Goal: Information Seeking & Learning: Learn about a topic

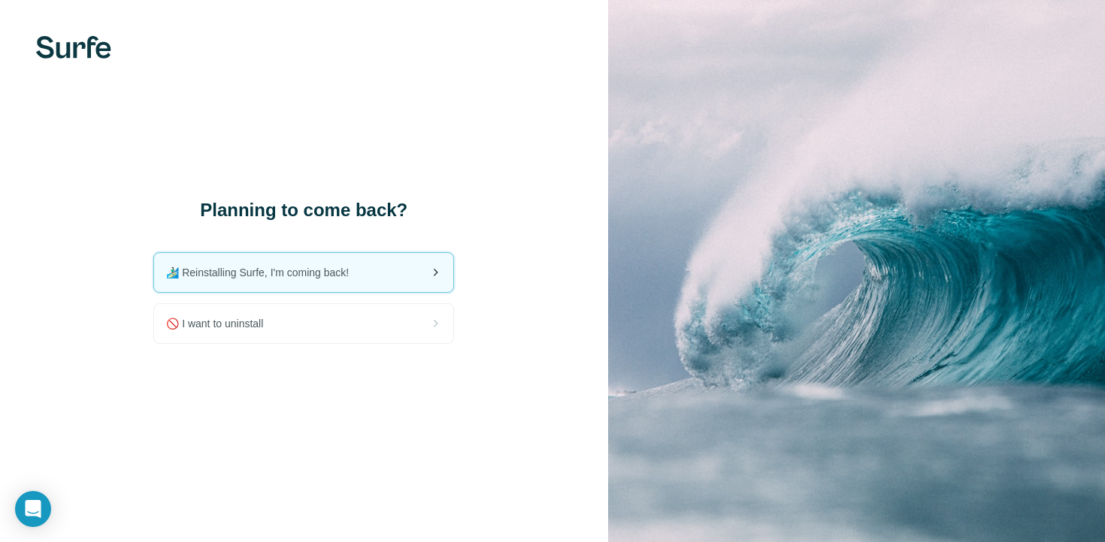
click at [310, 269] on span "🏄🏻‍♂️ Reinstalling Surfe, I'm coming back!" at bounding box center [263, 272] width 195 height 15
click at [337, 278] on span "🏄🏻‍♂️ Reinstalling Surfe, I'm coming back!" at bounding box center [263, 272] width 195 height 15
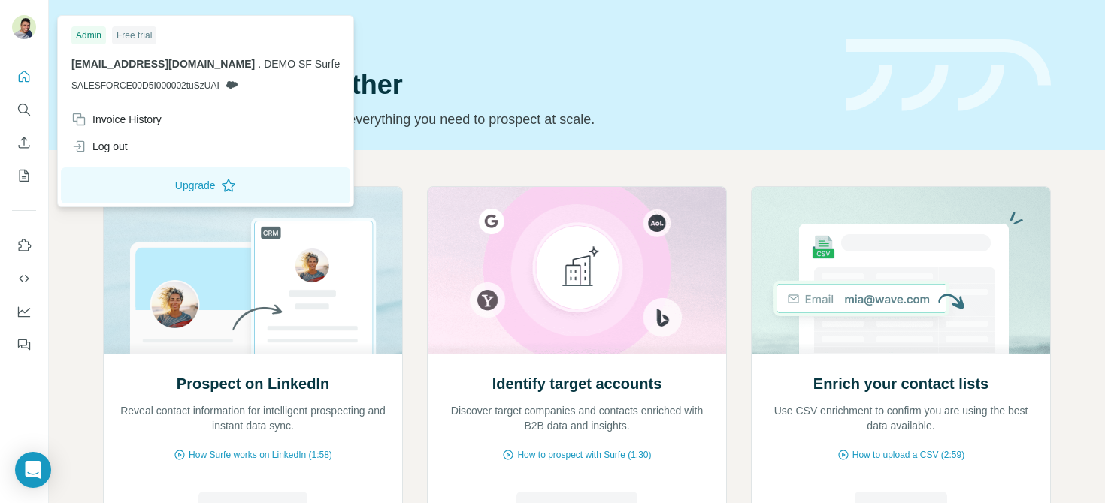
click at [30, 34] on img at bounding box center [24, 27] width 24 height 24
click at [192, 147] on div "Log out" at bounding box center [205, 146] width 286 height 27
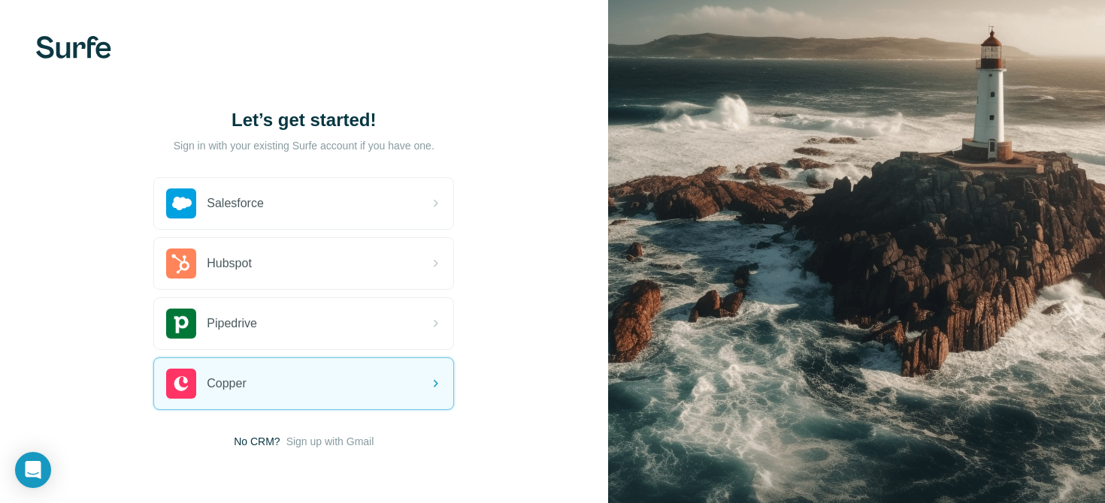
click at [382, 119] on h1 "Let’s get started!" at bounding box center [303, 120] width 301 height 24
click at [381, 120] on h1 "Let’s get started!" at bounding box center [303, 120] width 301 height 24
click at [329, 440] on span "Sign up with Gmail" at bounding box center [330, 441] width 88 height 15
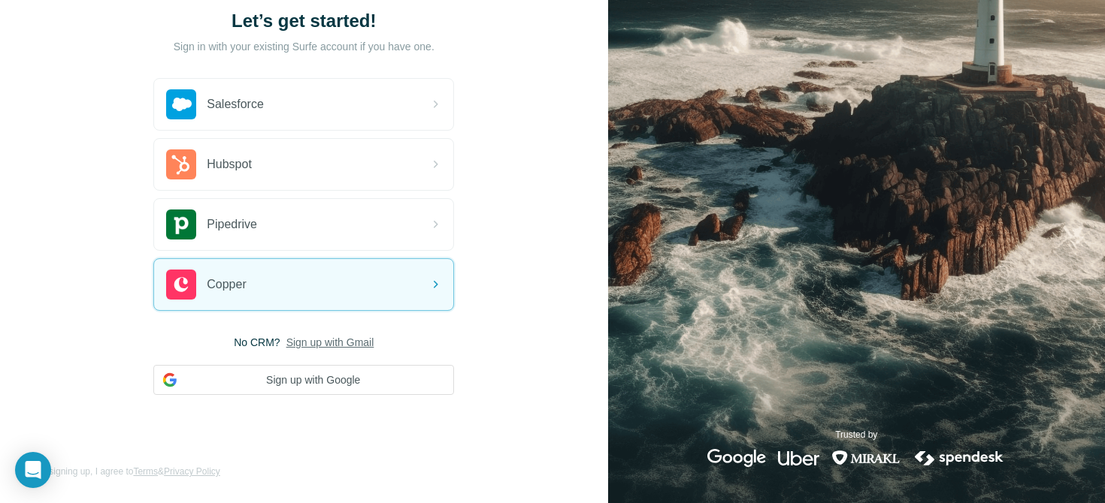
scroll to position [94, 0]
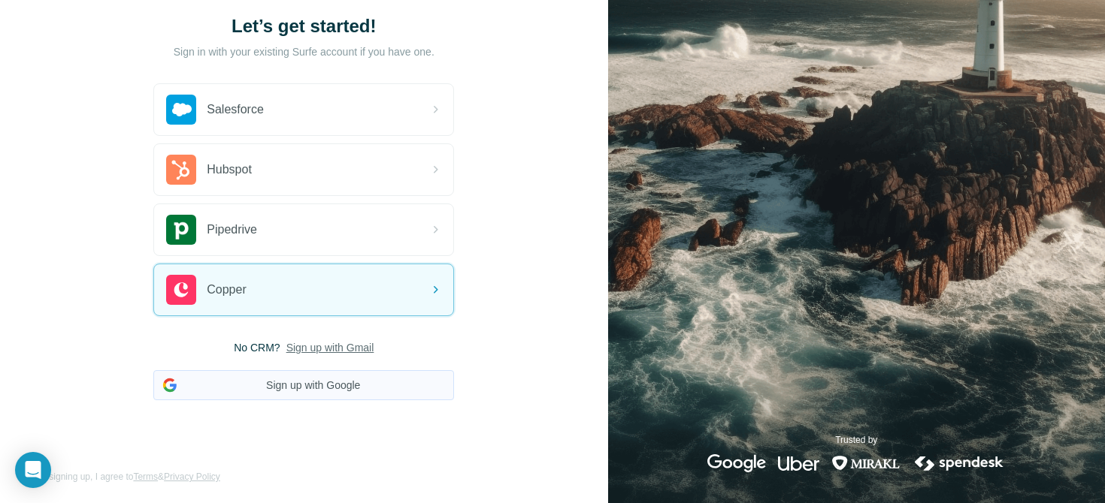
click at [278, 376] on button "Sign up with Google" at bounding box center [303, 385] width 301 height 30
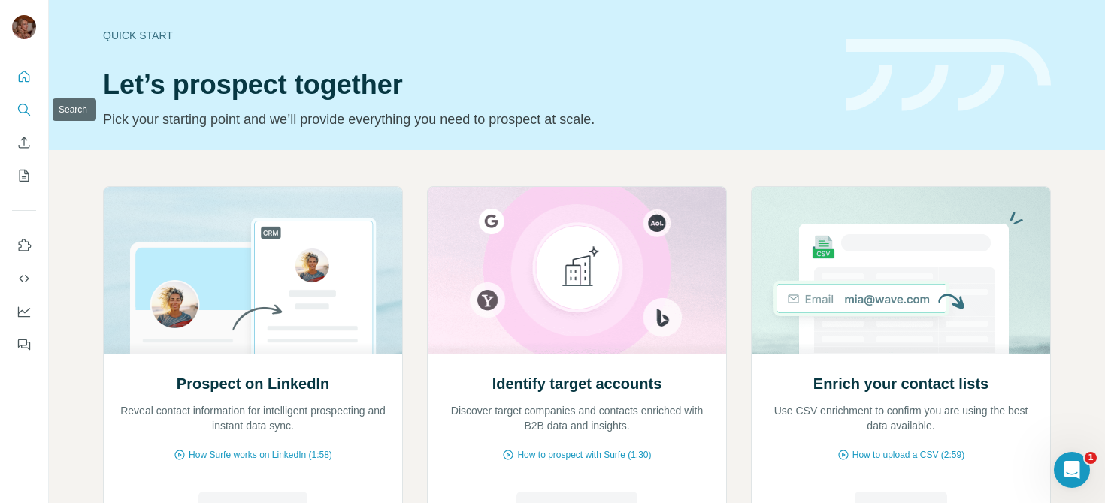
click at [23, 104] on icon "Search" at bounding box center [23, 109] width 10 height 10
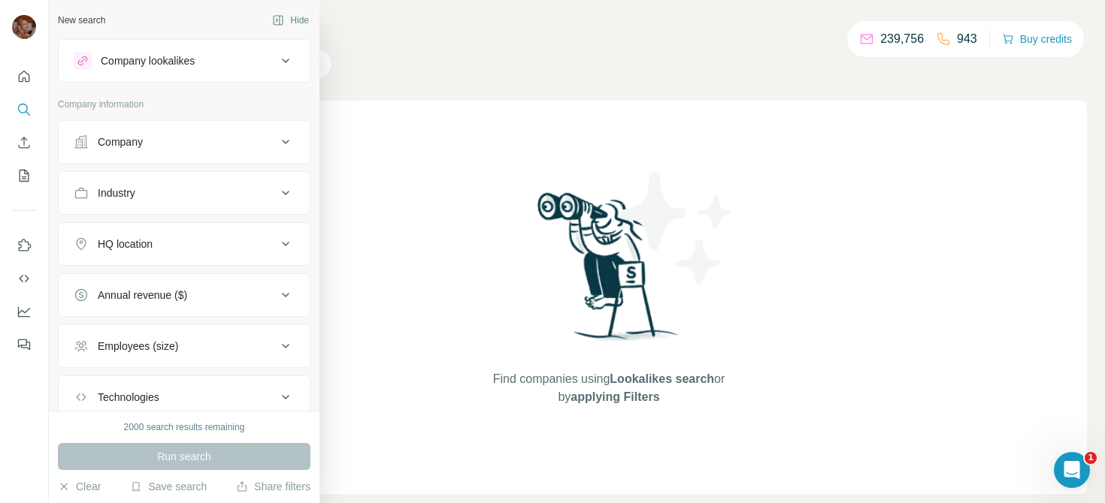
click at [283, 144] on icon at bounding box center [286, 142] width 18 height 18
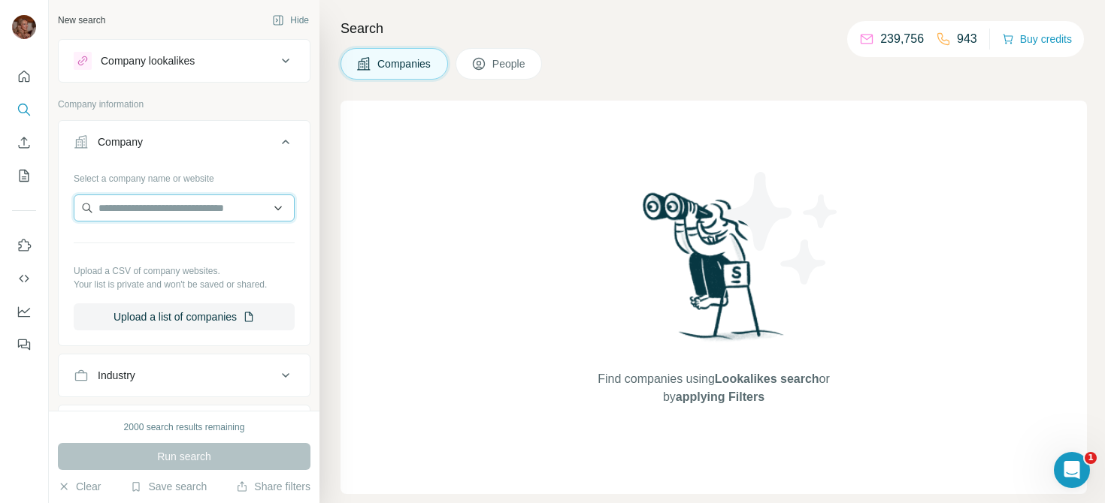
click at [214, 205] on input "text" at bounding box center [184, 208] width 221 height 27
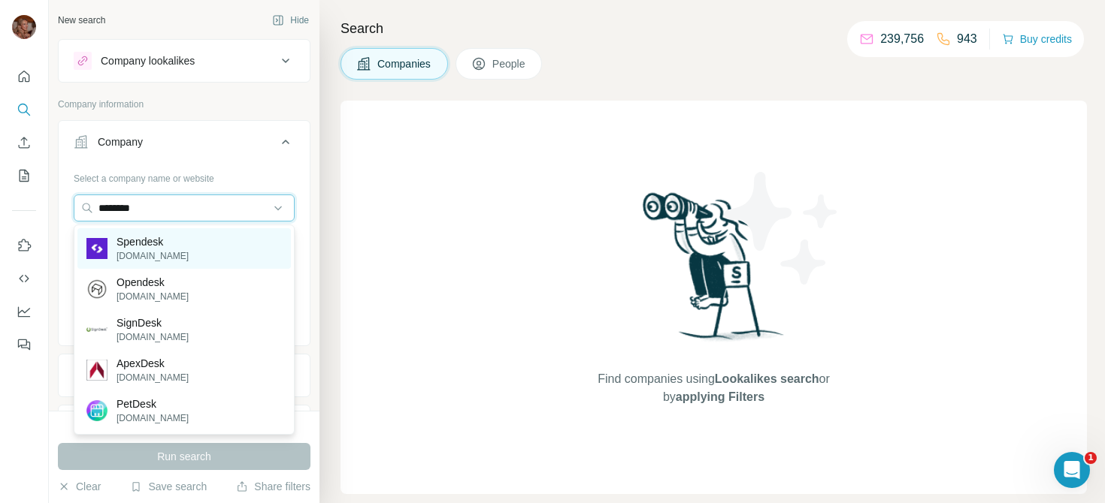
type input "********"
click at [185, 245] on div "Spendesk [DOMAIN_NAME]" at bounding box center [183, 248] width 213 height 41
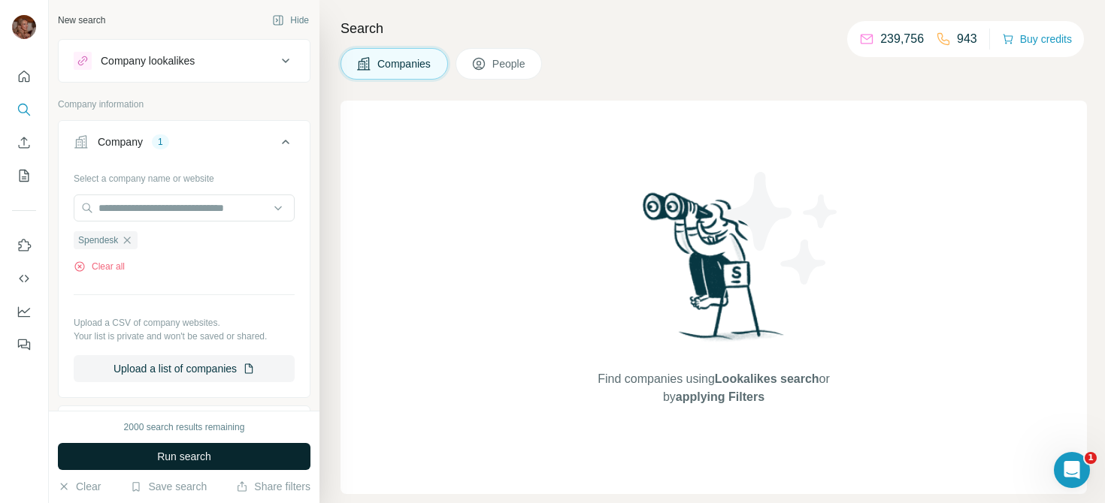
click at [221, 459] on button "Run search" at bounding box center [184, 456] width 252 height 27
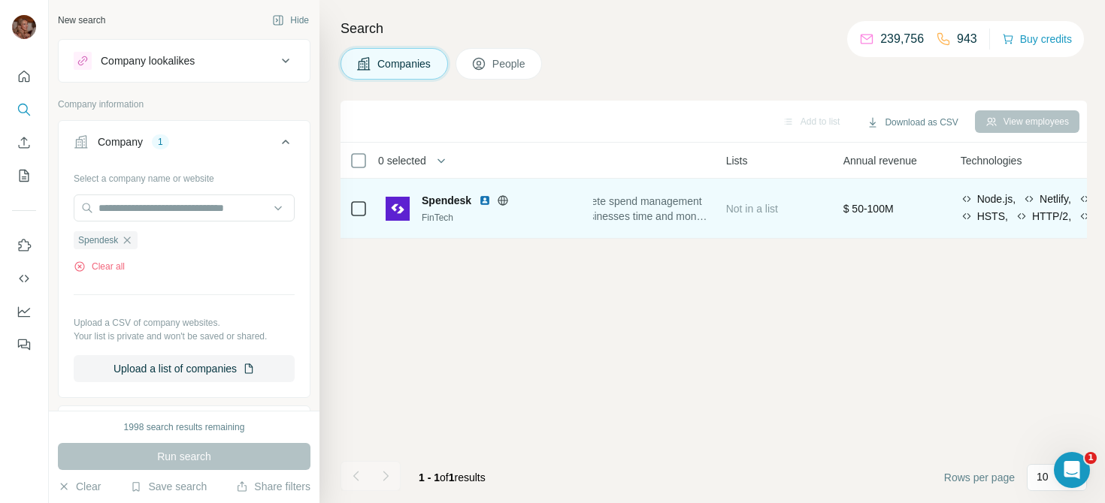
scroll to position [0, 485]
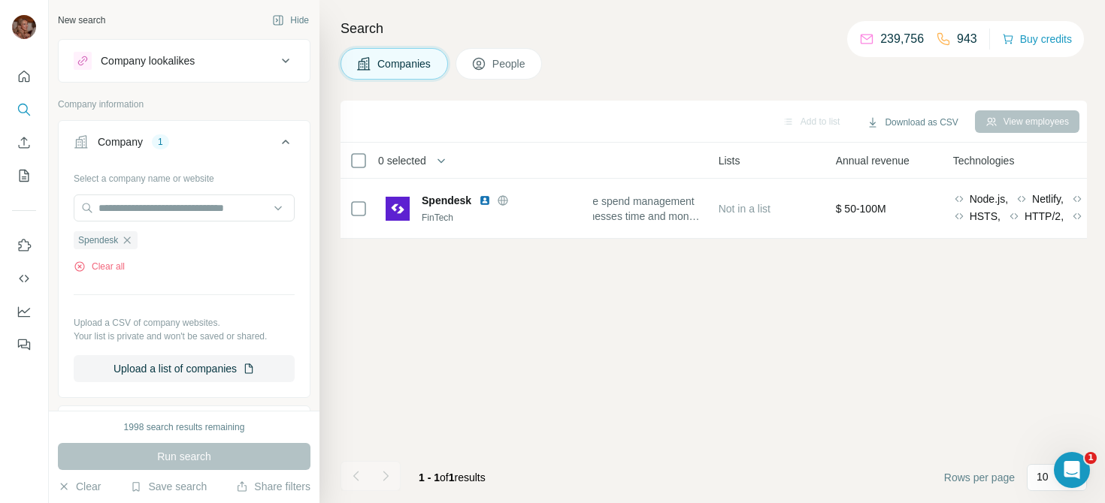
click at [524, 79] on button "People" at bounding box center [498, 64] width 87 height 32
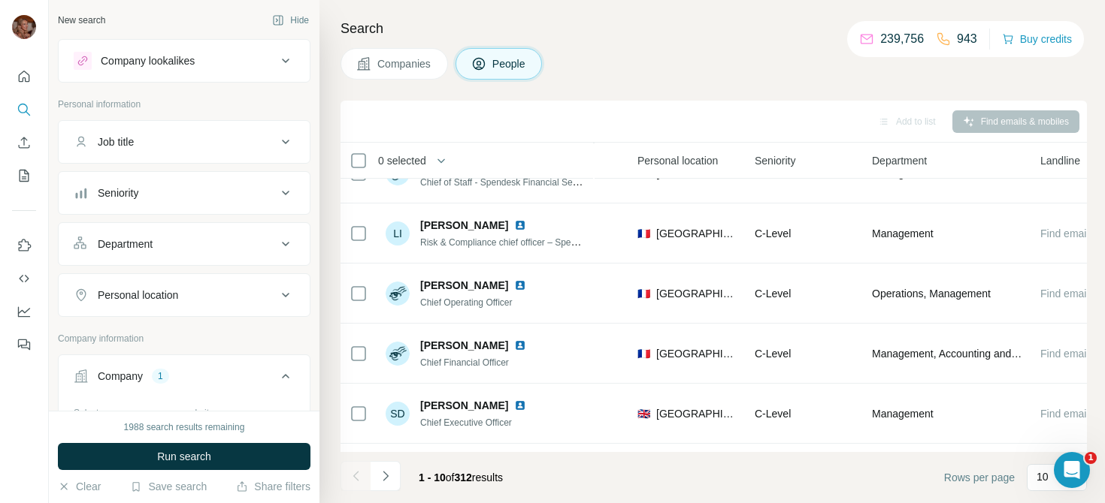
scroll to position [0, 485]
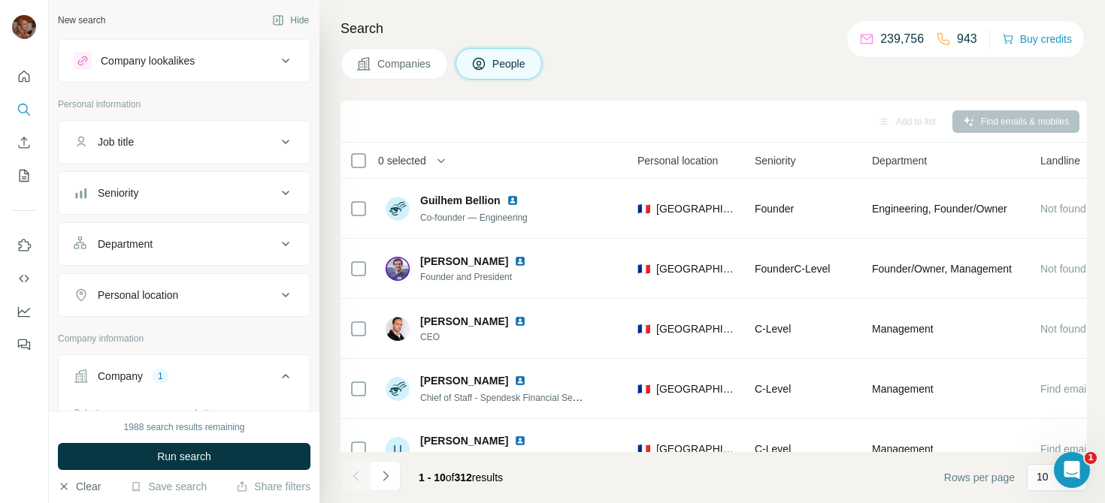
click at [82, 492] on button "Clear" at bounding box center [79, 486] width 43 height 15
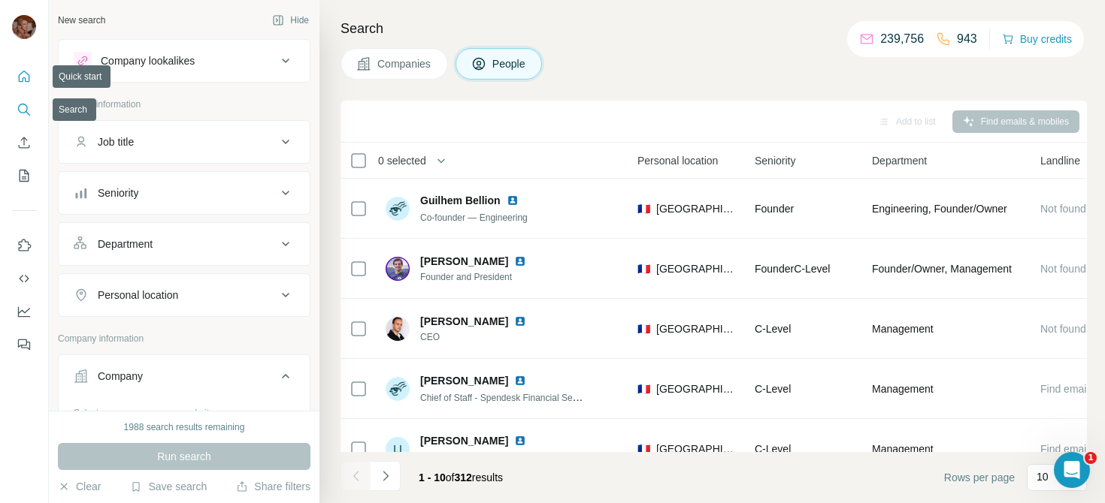
click at [29, 80] on icon "Quick start" at bounding box center [24, 76] width 11 height 11
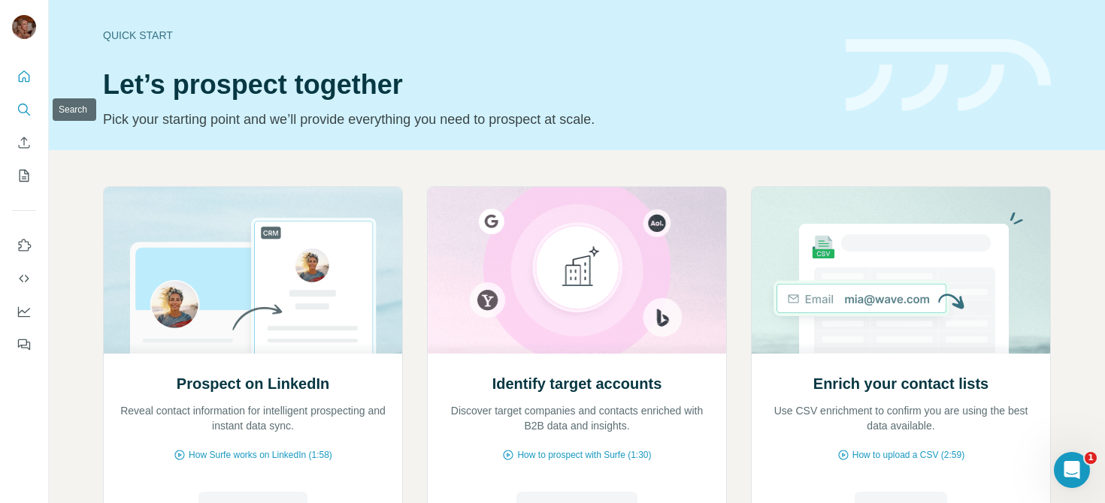
click at [26, 109] on icon "Search" at bounding box center [24, 109] width 15 height 15
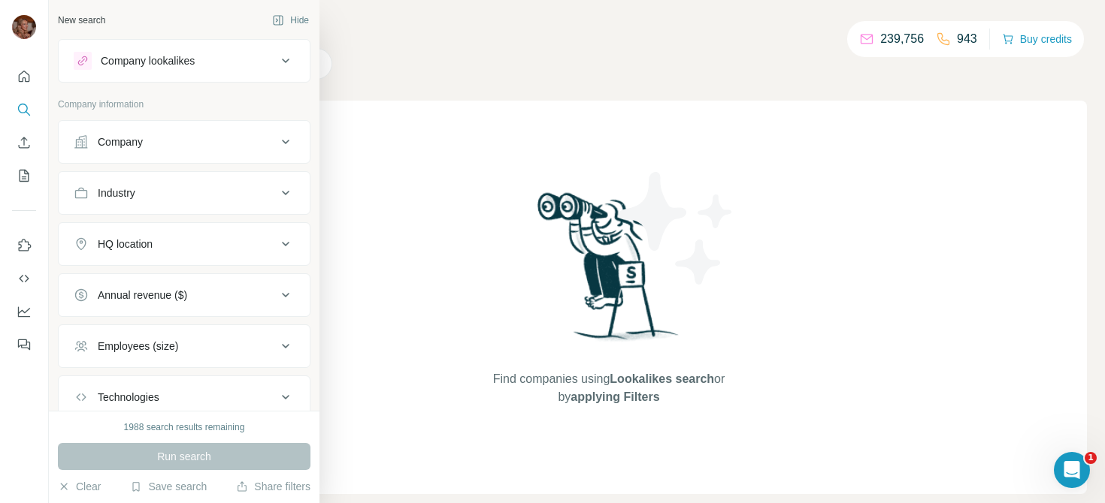
click at [283, 141] on icon at bounding box center [286, 142] width 18 height 18
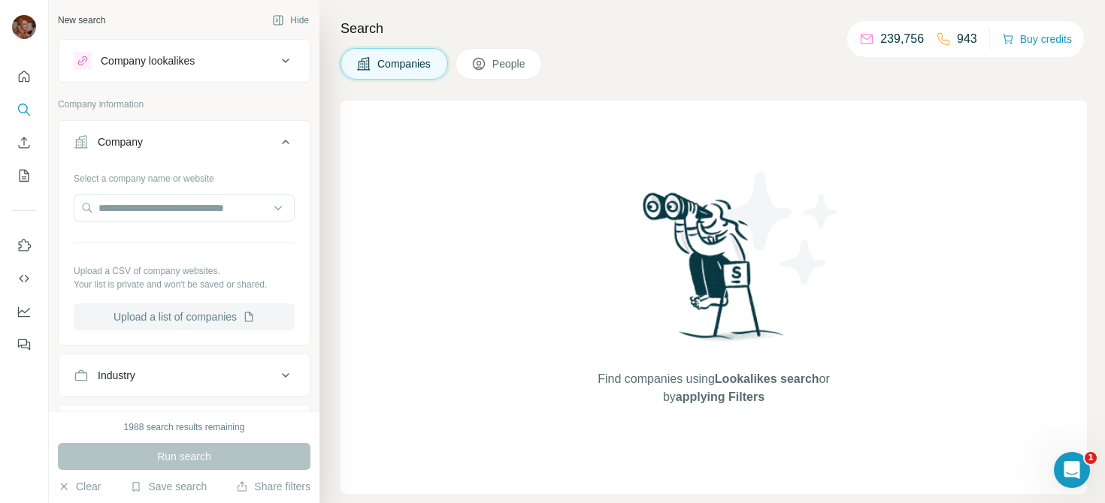
click at [187, 313] on button "Upload a list of companies" at bounding box center [184, 317] width 221 height 27
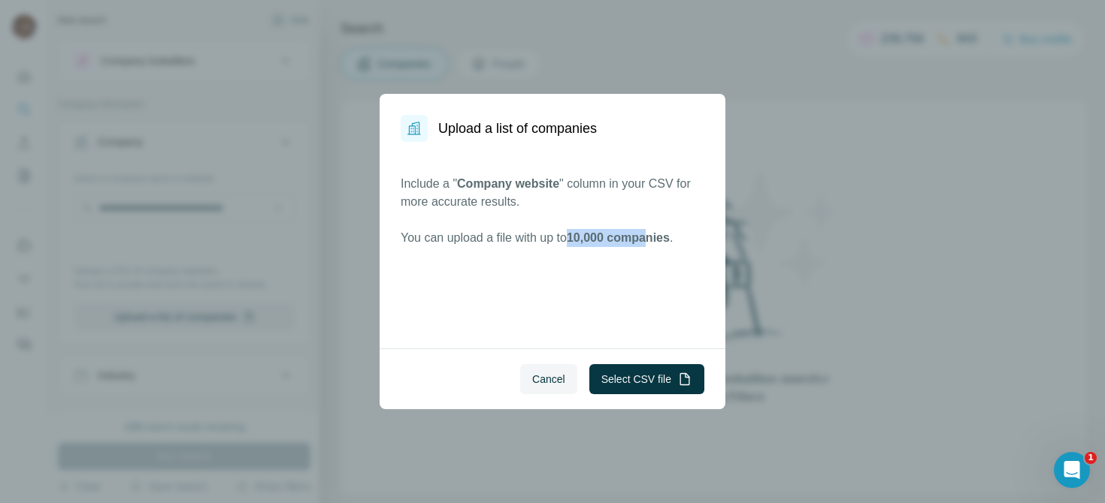
drag, startPoint x: 584, startPoint y: 234, endPoint x: 664, endPoint y: 246, distance: 81.2
click at [664, 246] on p "You can upload a file with up to 10,000 companies ." at bounding box center [552, 238] width 304 height 18
click at [688, 237] on p "You can upload a file with up to 10,000 companies ." at bounding box center [552, 238] width 304 height 18
click at [641, 369] on button "Select CSV file" at bounding box center [646, 379] width 115 height 30
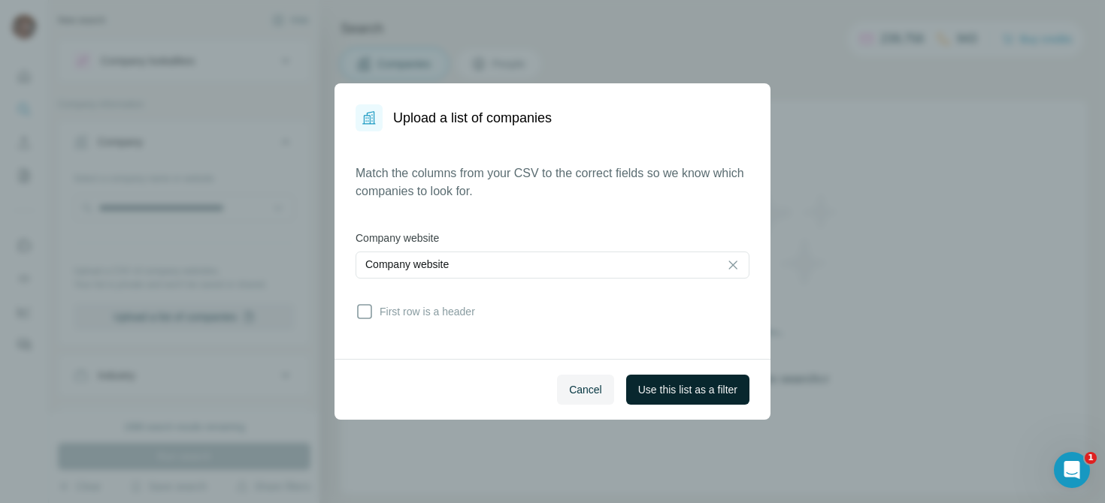
click at [710, 385] on span "Use this list as a filter" at bounding box center [687, 389] width 99 height 15
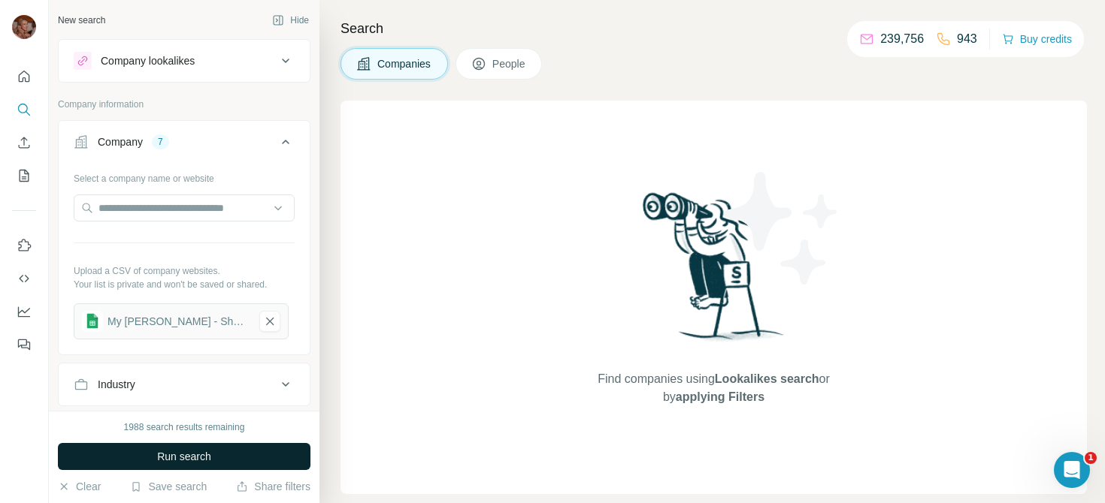
click at [180, 458] on span "Run search" at bounding box center [184, 456] width 54 height 15
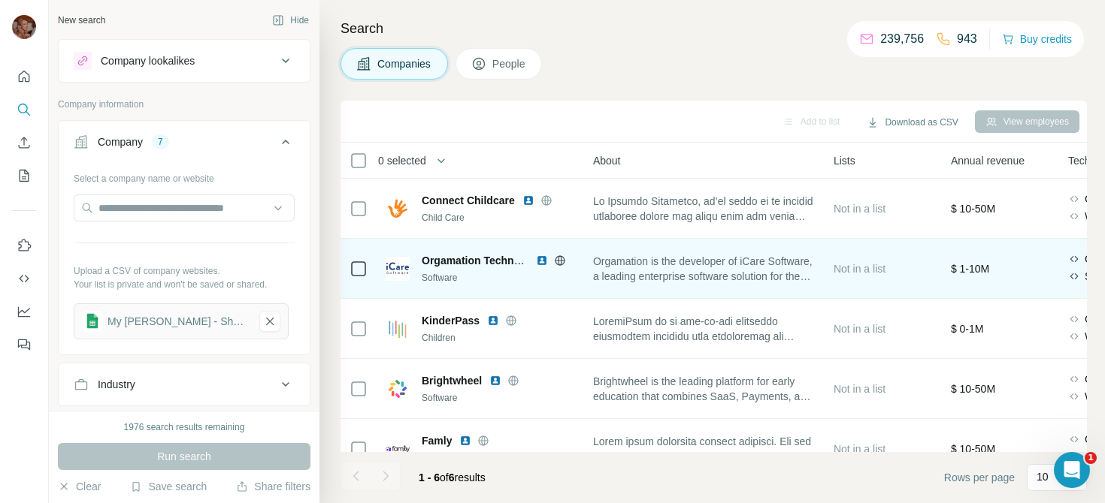
scroll to position [0, 376]
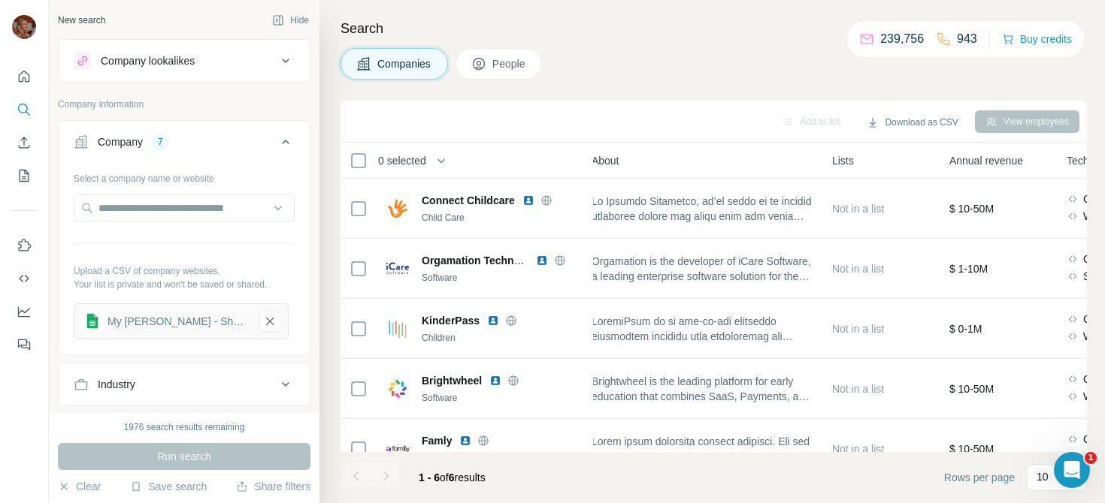
click at [485, 62] on icon at bounding box center [479, 64] width 12 height 12
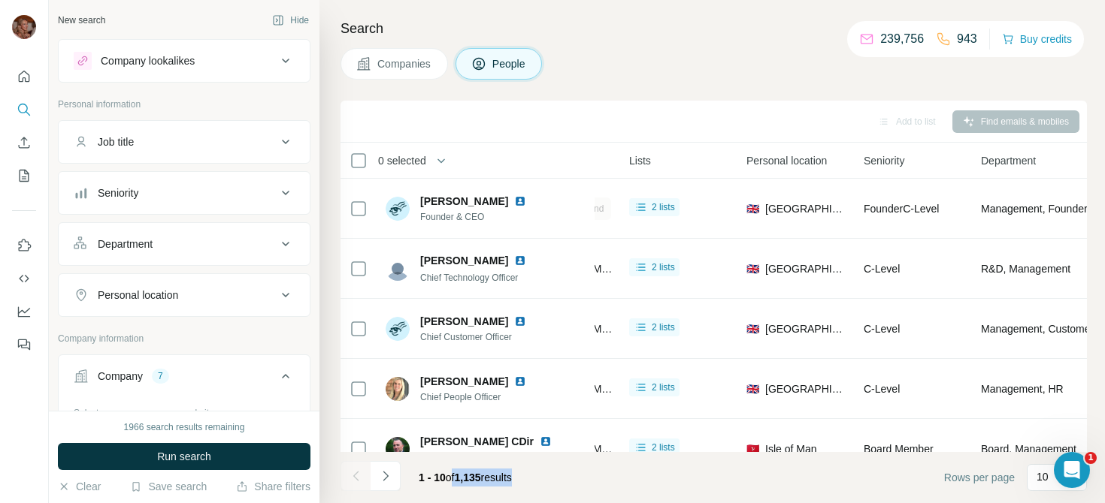
drag, startPoint x: 533, startPoint y: 475, endPoint x: 455, endPoint y: 474, distance: 78.1
click at [455, 474] on div "1 - 10 of 1,135 results" at bounding box center [464, 477] width 117 height 33
click at [501, 476] on span "1 - 10 of 1,135 results" at bounding box center [465, 478] width 93 height 12
click at [274, 190] on div "Seniority" at bounding box center [175, 193] width 203 height 15
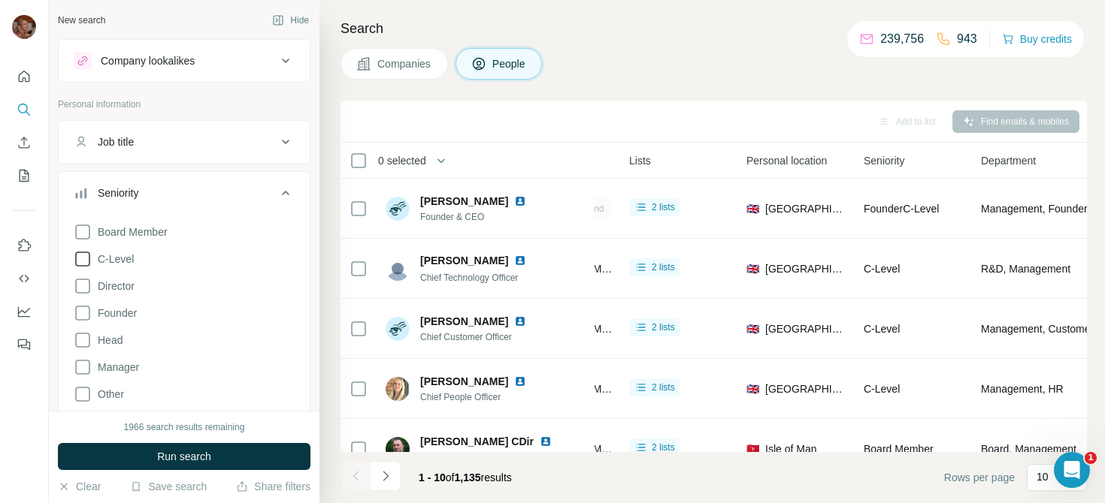
click at [125, 255] on span "C-Level" at bounding box center [113, 259] width 42 height 15
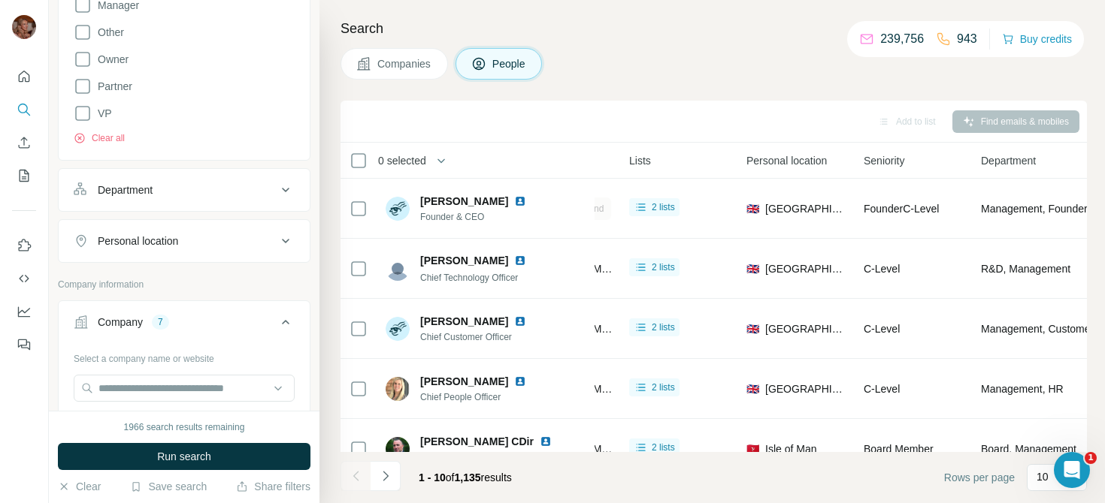
scroll to position [370, 0]
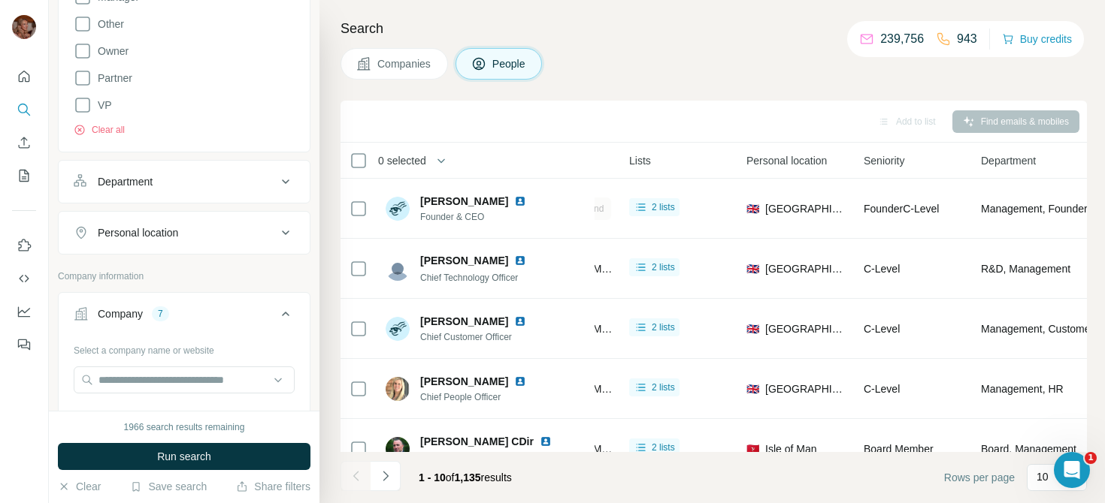
click at [234, 237] on div "Personal location" at bounding box center [175, 232] width 203 height 15
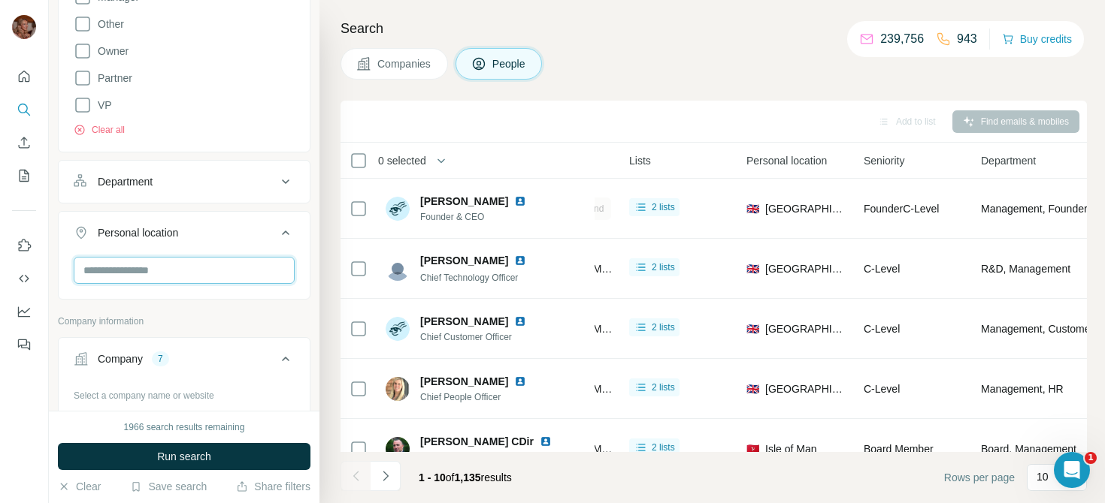
click at [172, 261] on input "text" at bounding box center [184, 270] width 221 height 27
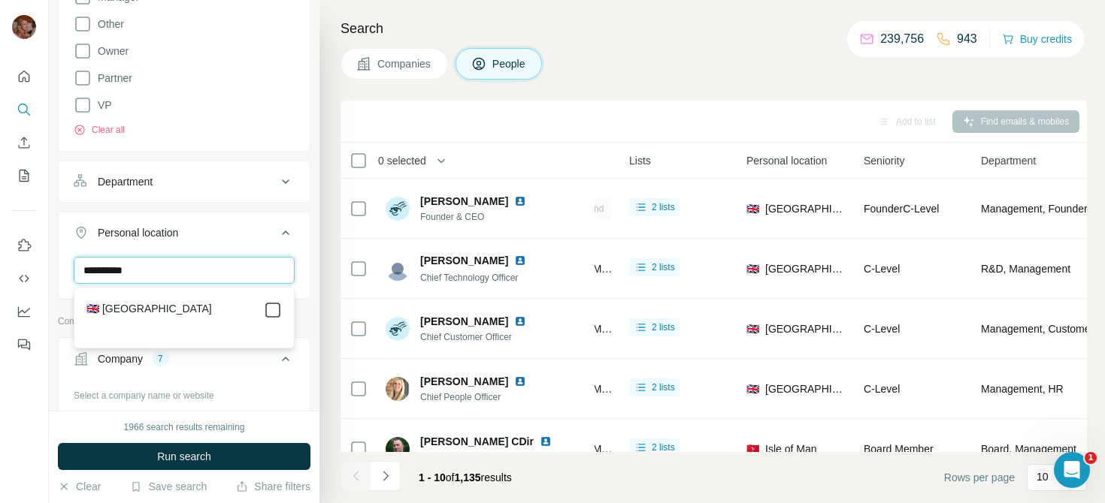
type input "**********"
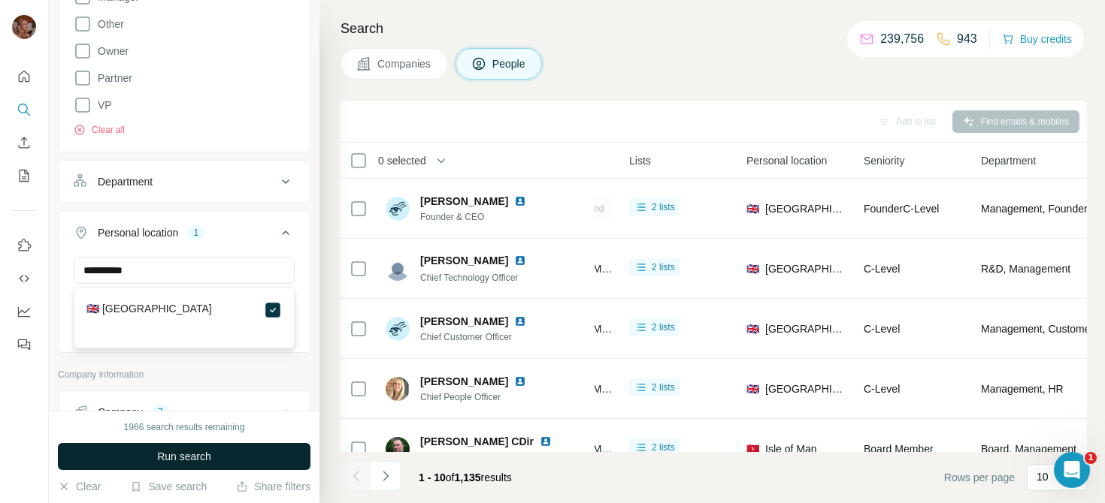
click at [240, 458] on button "Run search" at bounding box center [184, 456] width 252 height 27
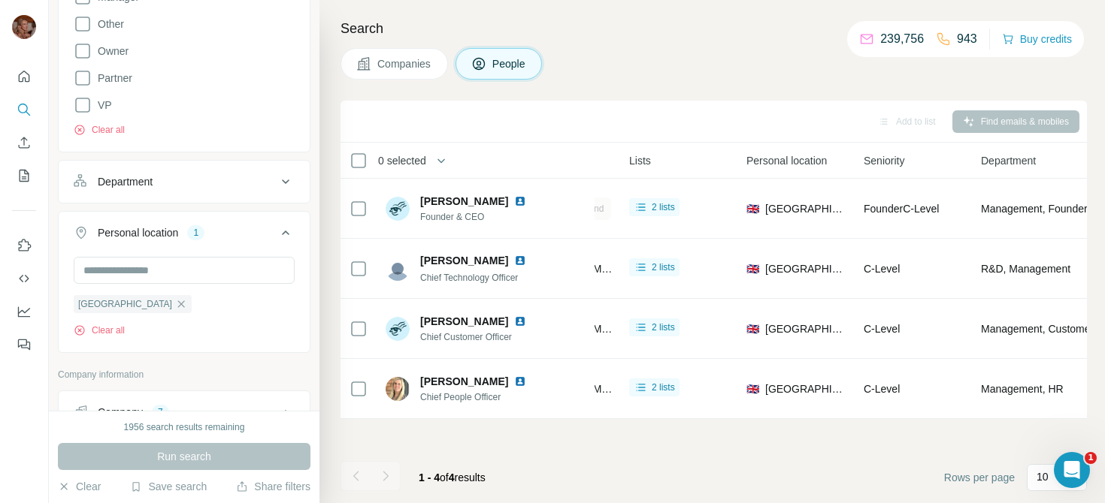
click at [367, 155] on div "0 selected" at bounding box center [396, 160] width 59 height 15
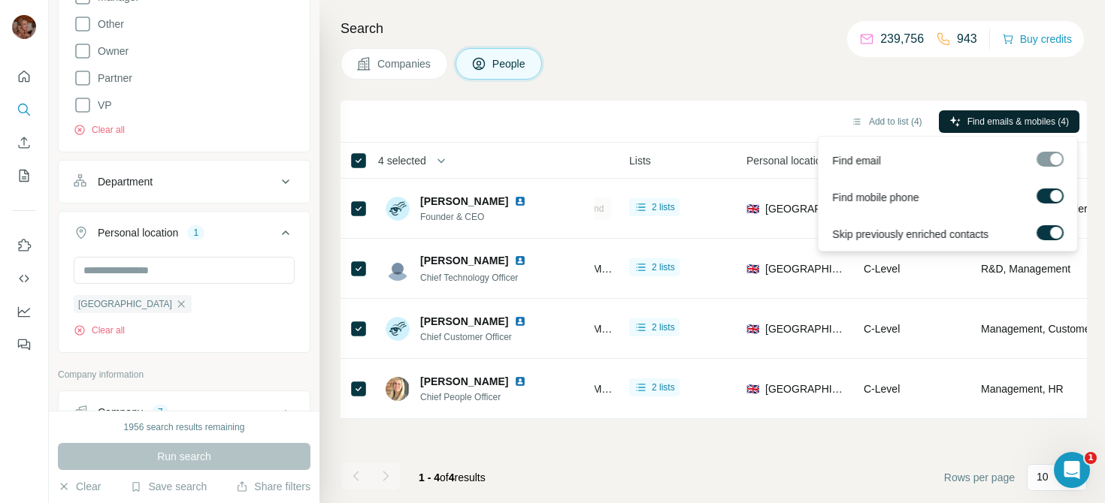
click at [980, 125] on span "Find emails & mobiles (4)" at bounding box center [1017, 122] width 101 height 14
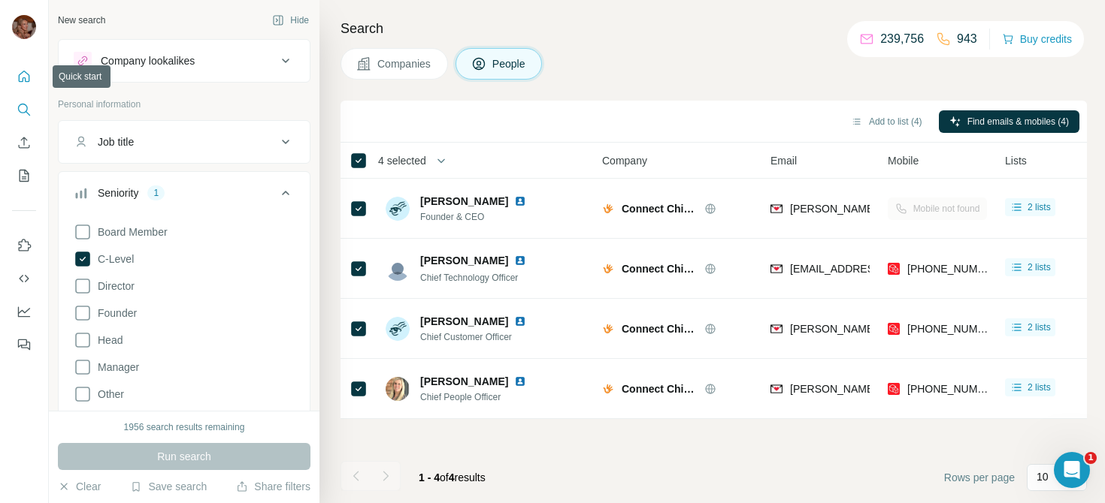
click at [24, 80] on icon "Quick start" at bounding box center [24, 76] width 15 height 15
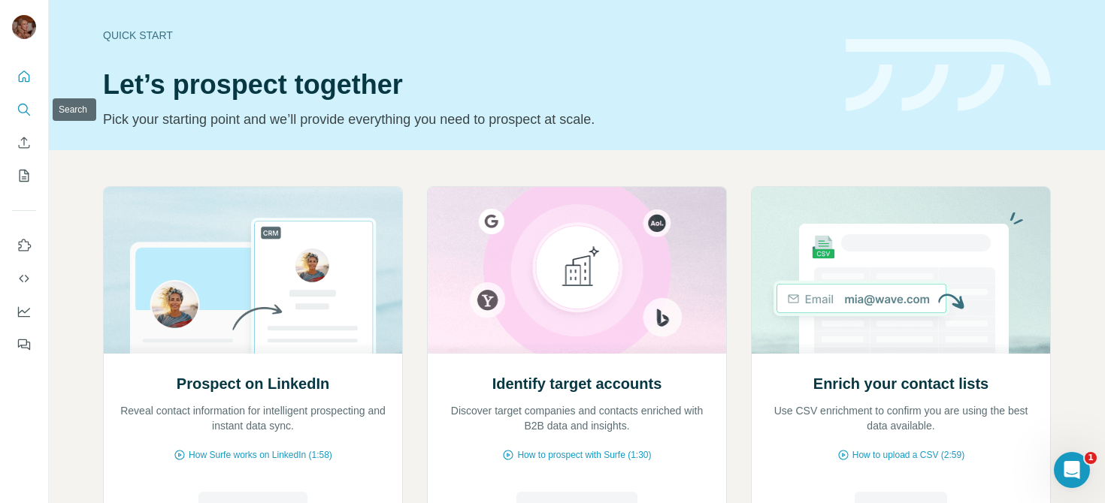
click at [20, 108] on icon "Search" at bounding box center [24, 109] width 15 height 15
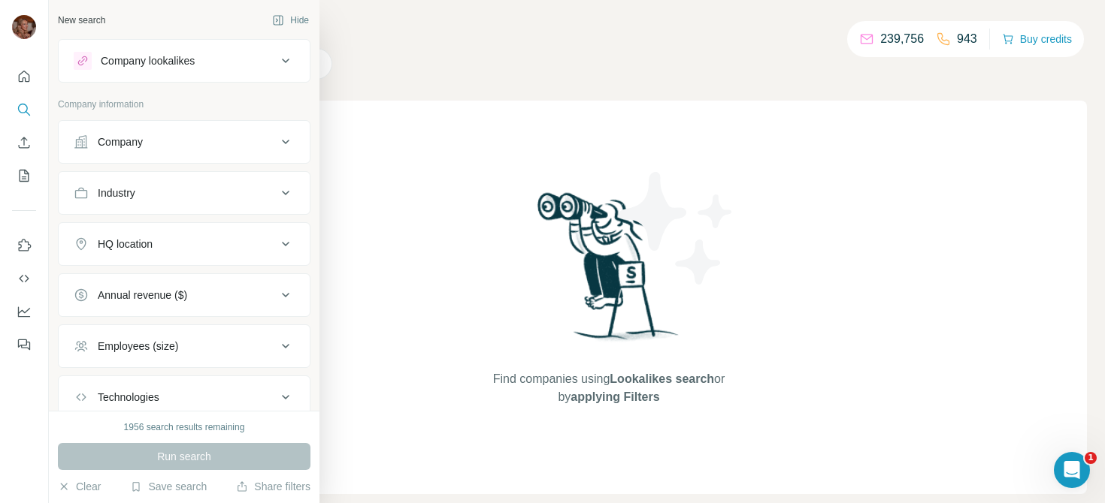
click at [267, 53] on div "Company lookalikes" at bounding box center [175, 61] width 203 height 18
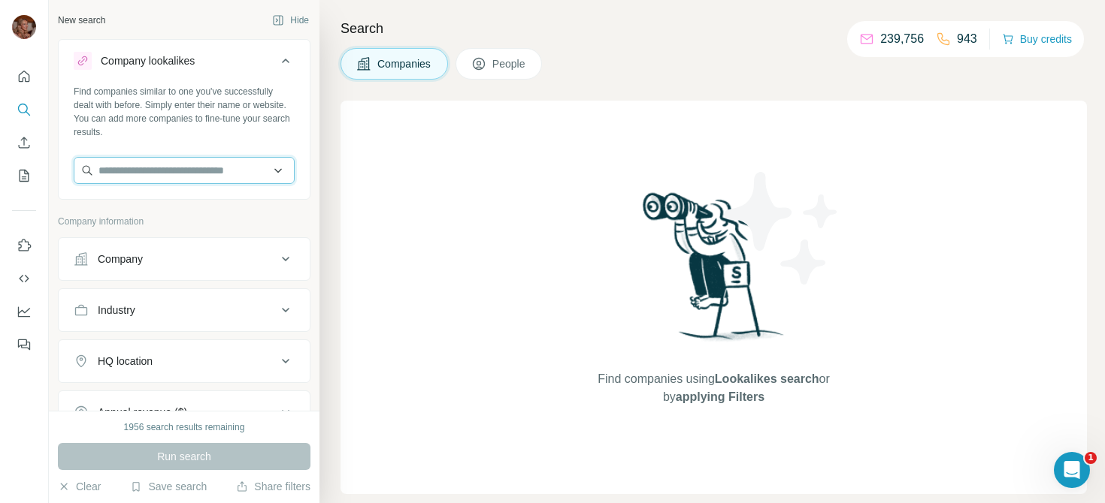
click at [164, 174] on input "text" at bounding box center [184, 170] width 221 height 27
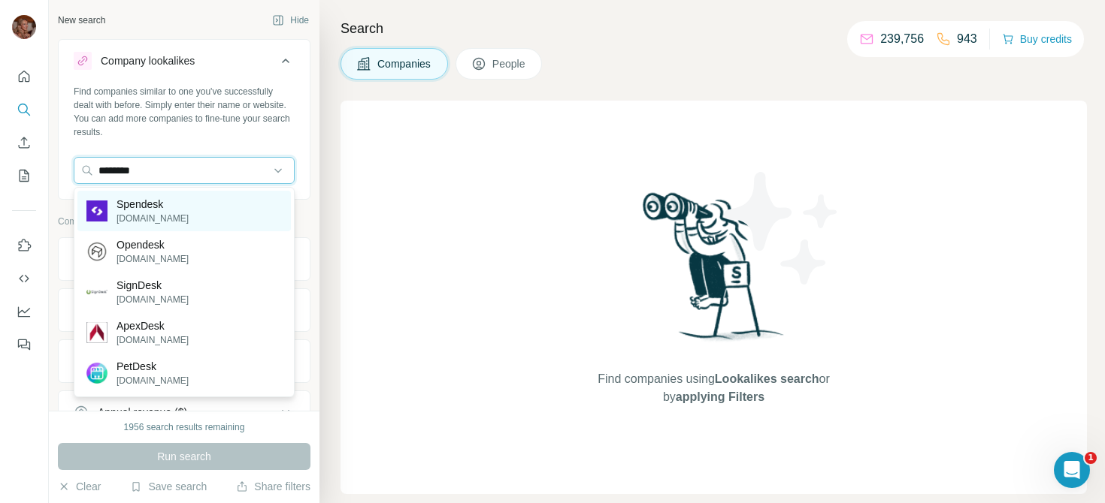
type input "********"
click at [186, 203] on div "Spendesk [DOMAIN_NAME]" at bounding box center [183, 211] width 213 height 41
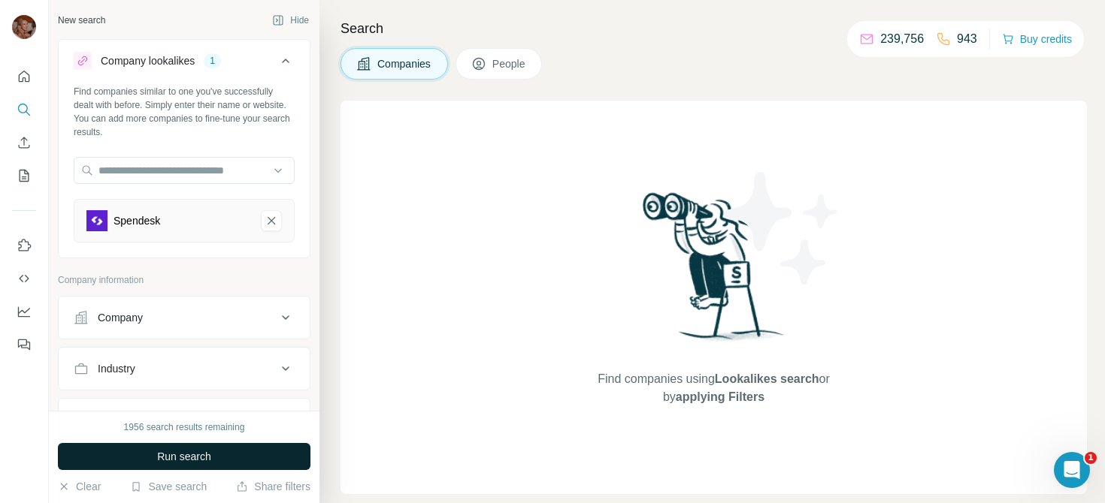
click at [182, 461] on span "Run search" at bounding box center [184, 456] width 54 height 15
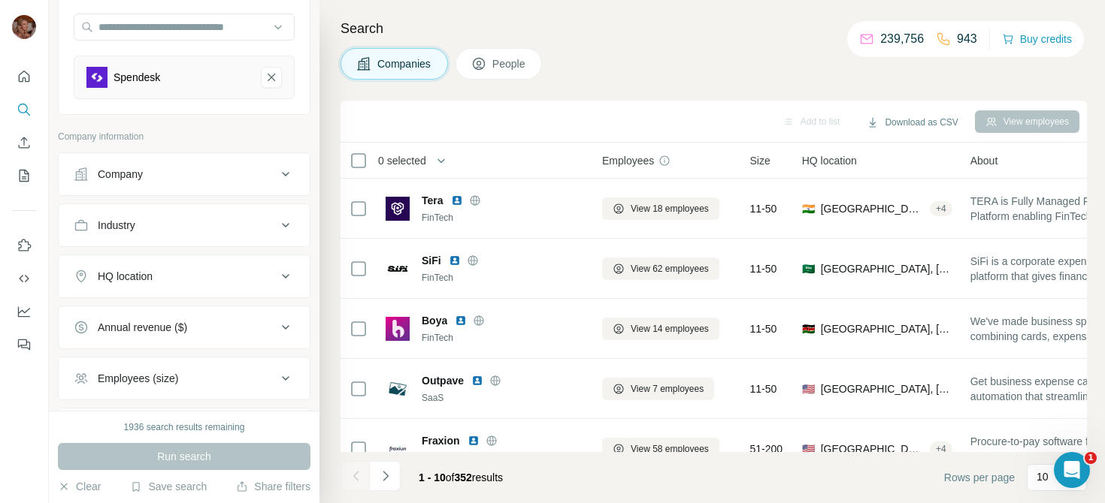
scroll to position [150, 0]
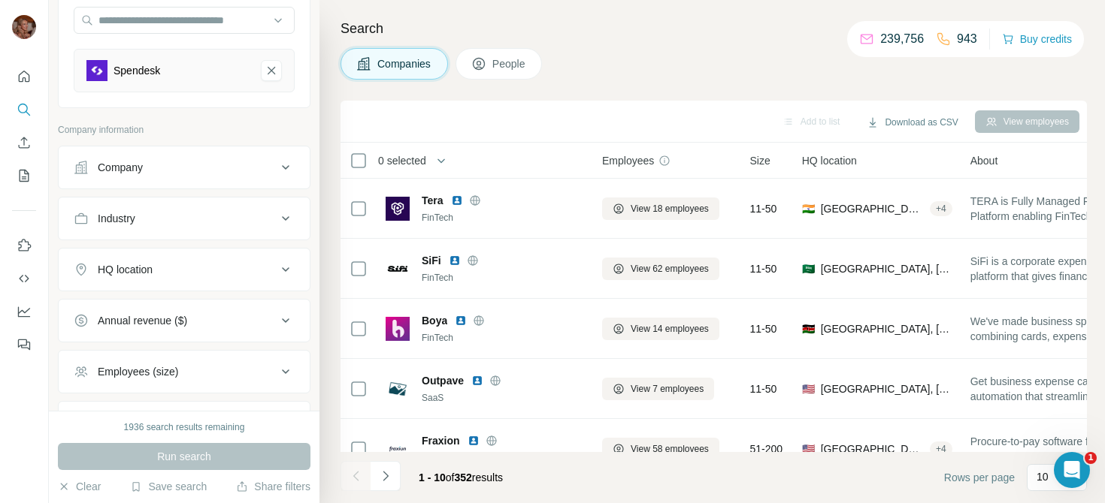
click at [281, 280] on button "HQ location" at bounding box center [184, 270] width 251 height 36
click at [154, 306] on input "text" at bounding box center [184, 307] width 221 height 27
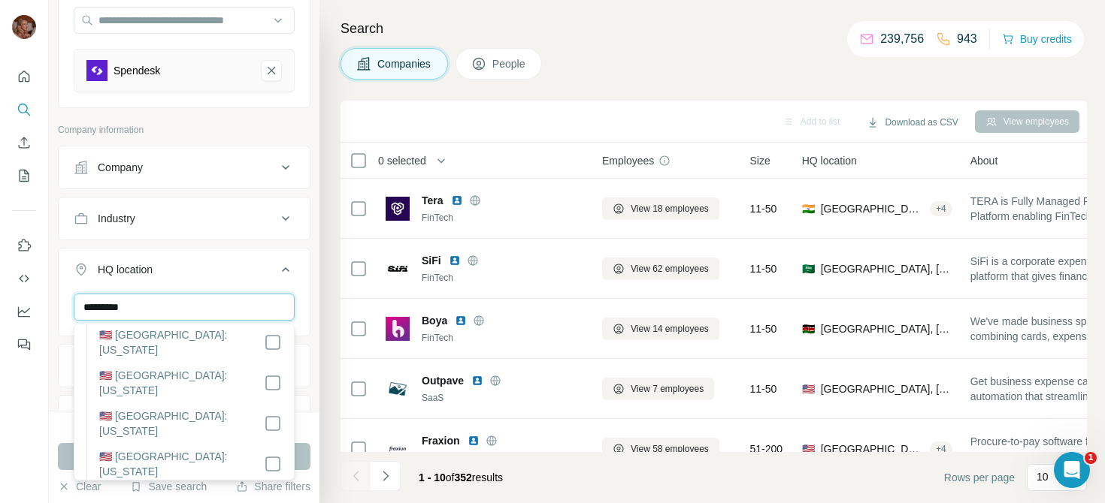
scroll to position [210, 0]
type input "*********"
click at [313, 288] on div "New search Hide Company lookalikes 1 Find companies similar to one you've succe…" at bounding box center [184, 205] width 270 height 411
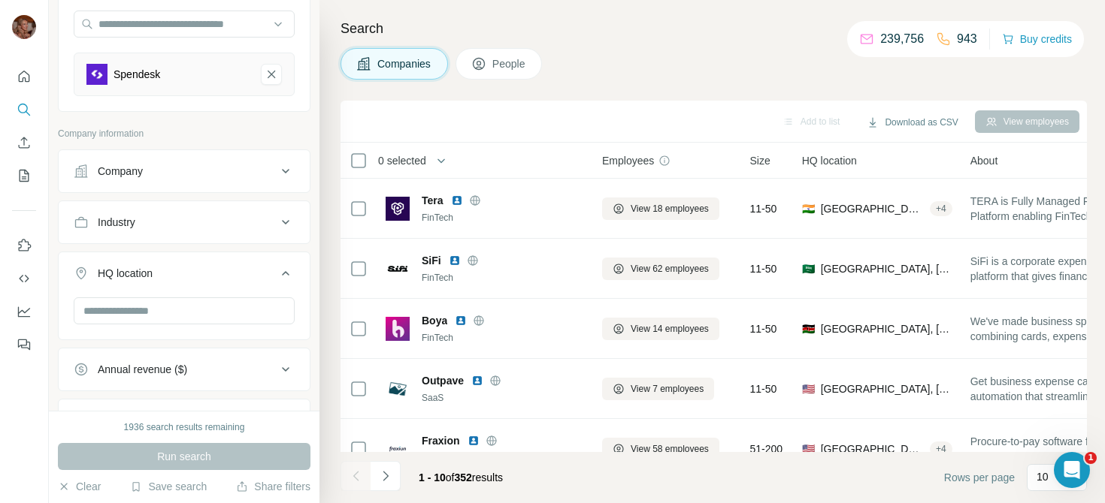
scroll to position [125, 0]
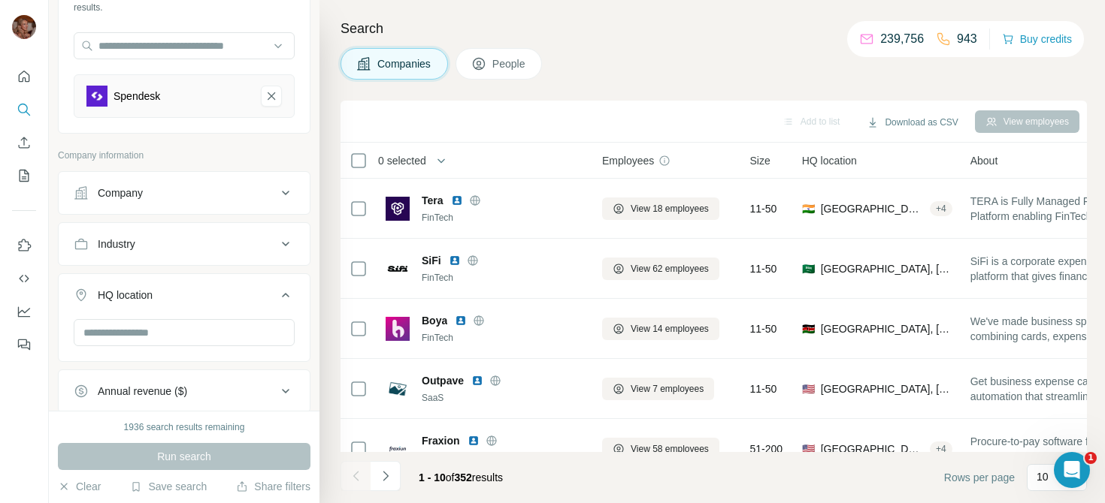
click at [506, 68] on span "People" at bounding box center [509, 63] width 35 height 15
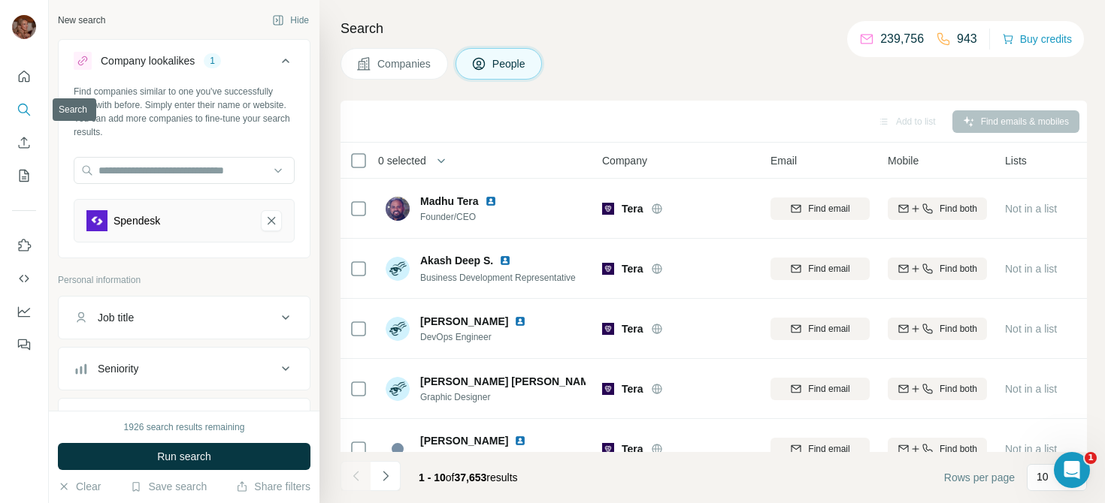
click at [20, 109] on icon "Search" at bounding box center [24, 109] width 15 height 15
click at [20, 107] on icon "Search" at bounding box center [24, 109] width 15 height 15
click at [23, 83] on icon "Quick start" at bounding box center [24, 76] width 15 height 15
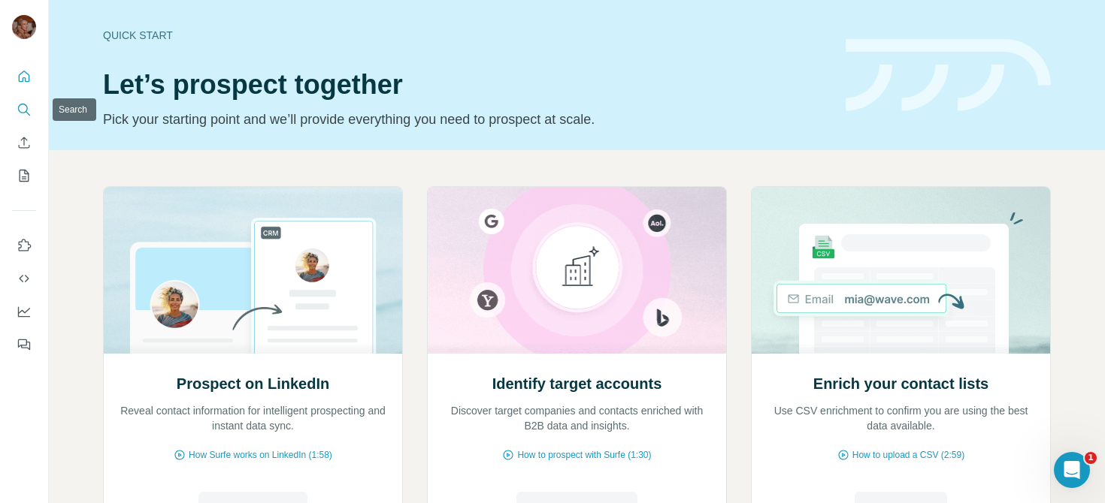
click at [25, 106] on icon "Search" at bounding box center [24, 109] width 15 height 15
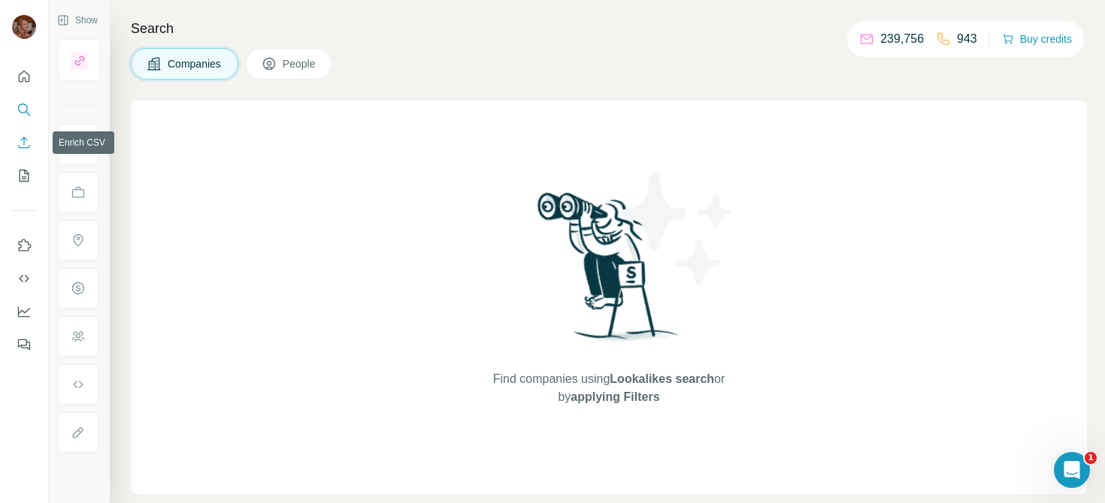
click at [23, 142] on icon "Enrich CSV" at bounding box center [24, 142] width 15 height 15
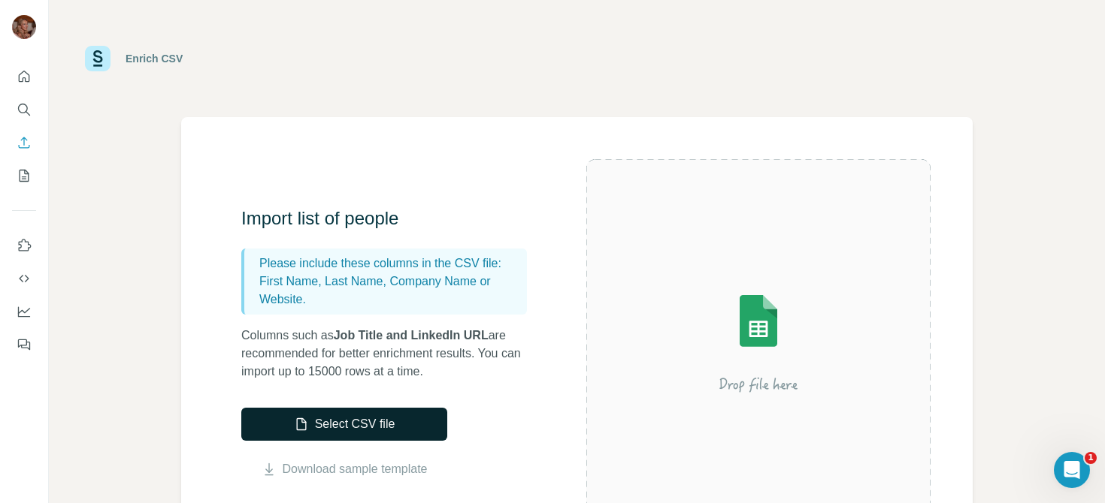
click at [349, 428] on button "Select CSV file" at bounding box center [344, 424] width 206 height 33
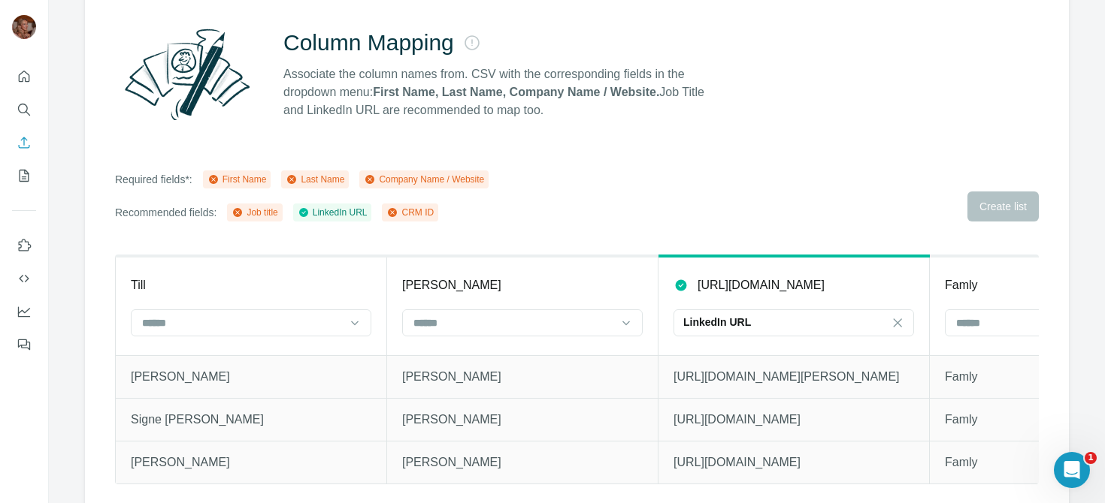
scroll to position [141, 0]
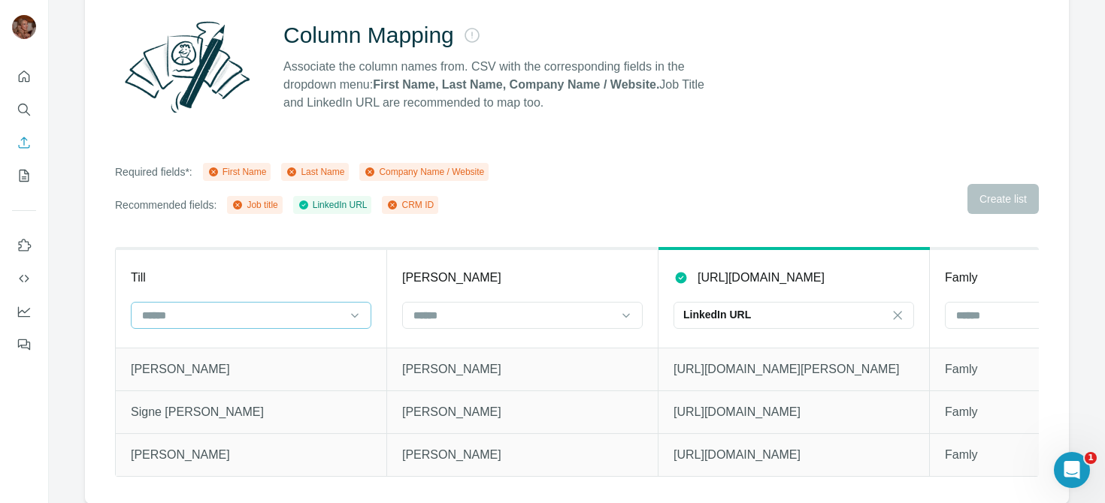
click at [291, 303] on div at bounding box center [242, 316] width 203 height 26
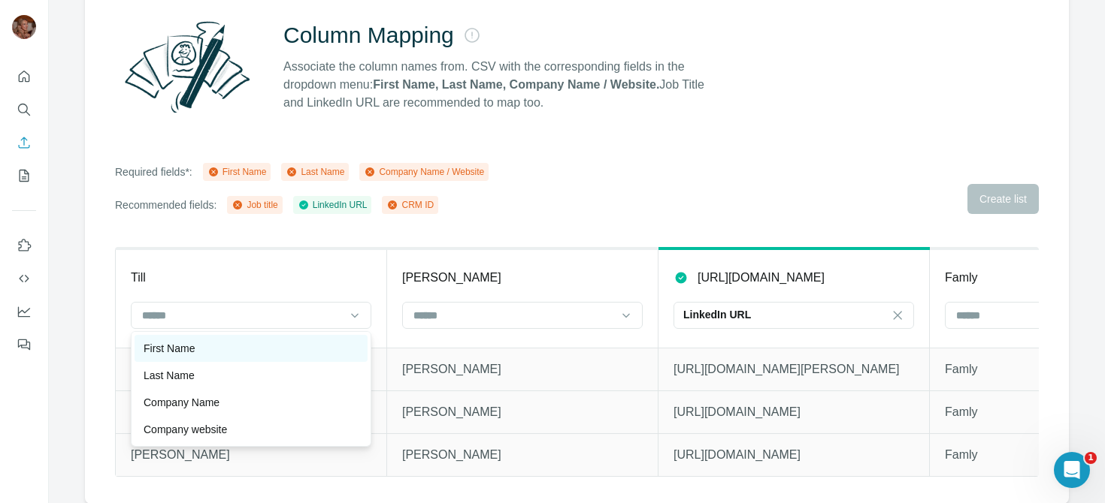
click at [269, 341] on div "First Name" at bounding box center [251, 348] width 215 height 15
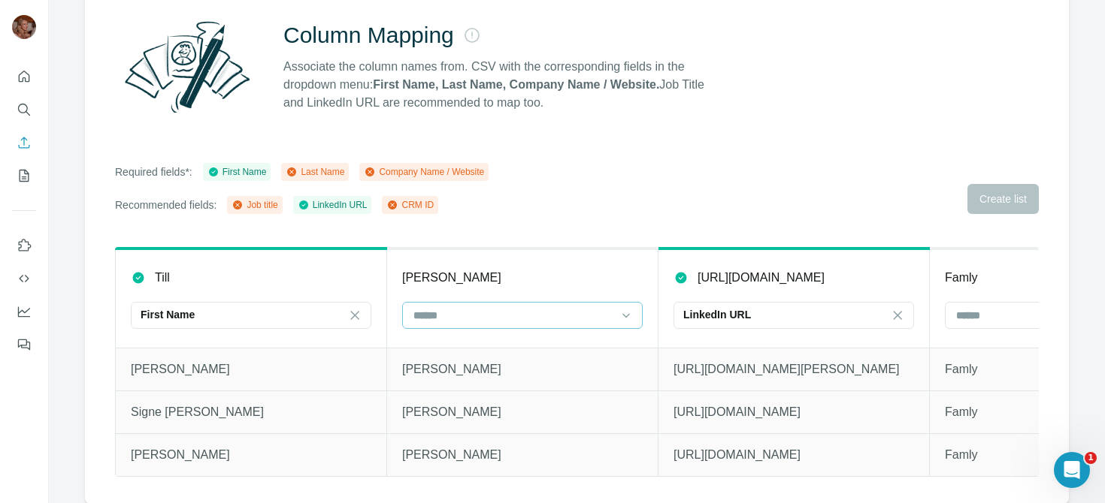
click at [485, 306] on div at bounding box center [513, 316] width 203 height 26
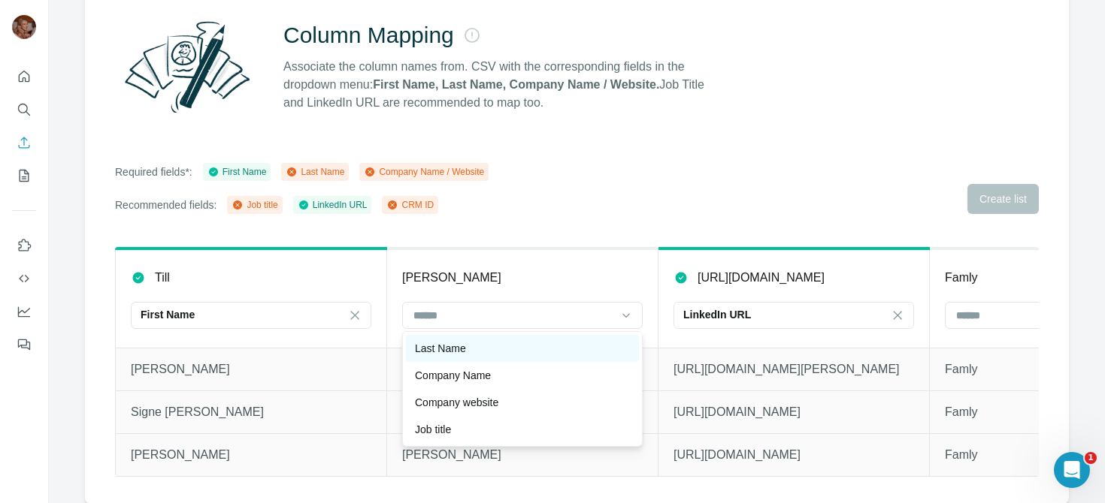
click at [488, 353] on div "Last Name" at bounding box center [522, 348] width 215 height 15
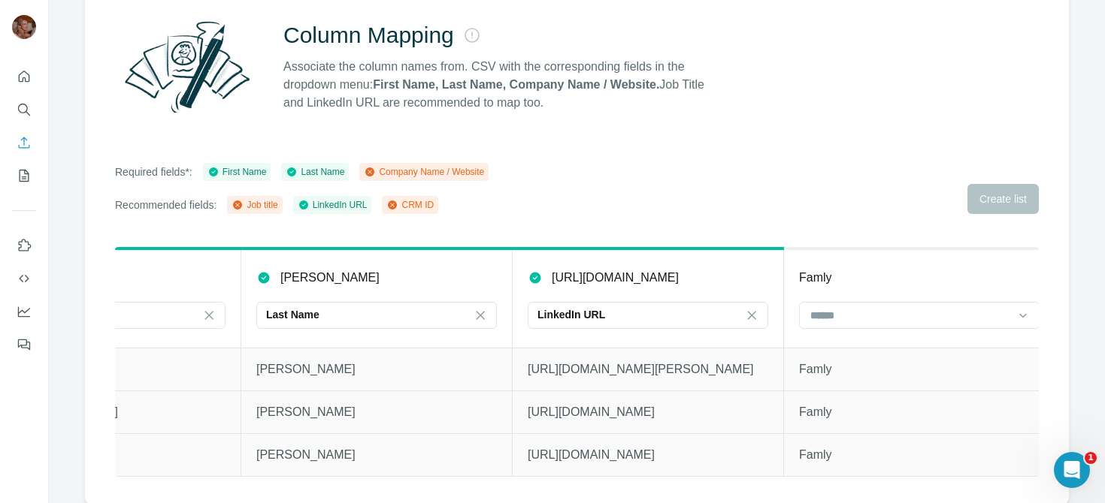
scroll to position [0, 162]
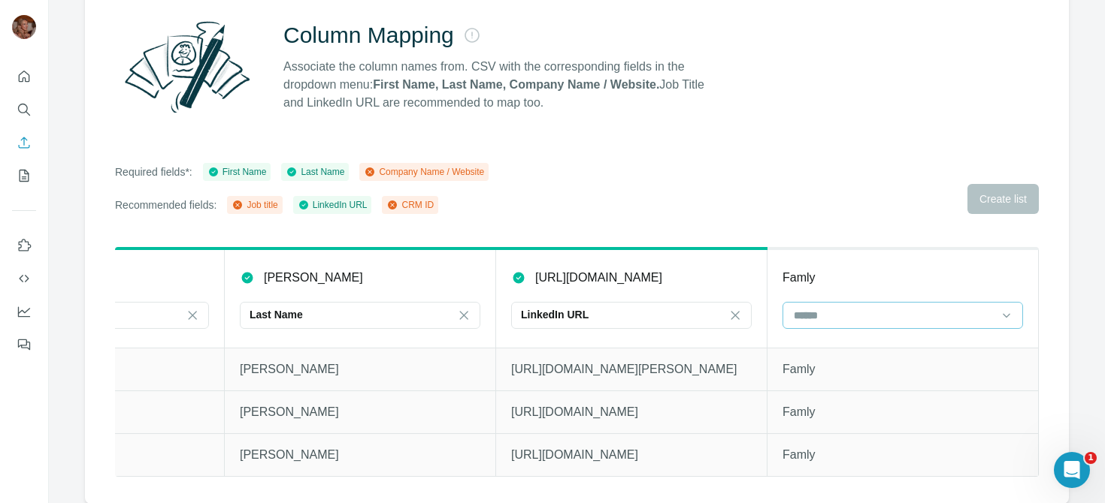
click at [835, 315] on input at bounding box center [893, 315] width 203 height 17
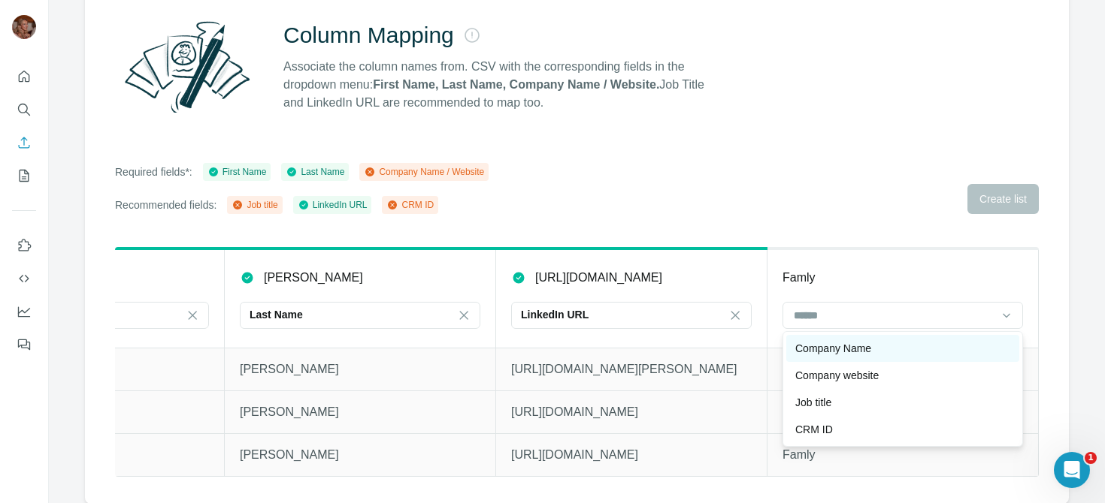
click at [836, 353] on p "Company Name" at bounding box center [833, 348] width 76 height 15
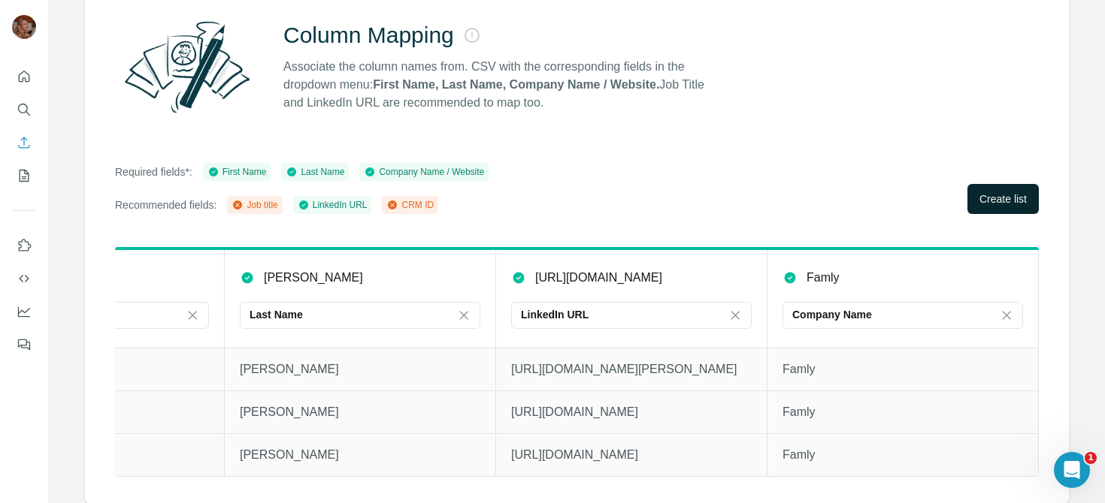
click at [998, 192] on span "Create list" at bounding box center [1002, 199] width 47 height 15
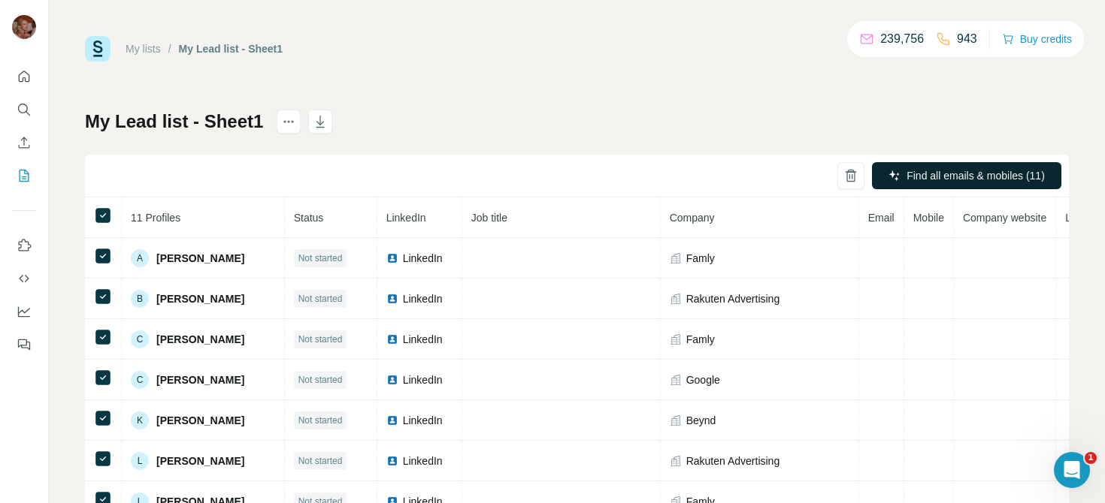
click at [1001, 168] on span "Find all emails & mobiles (11)" at bounding box center [975, 175] width 138 height 15
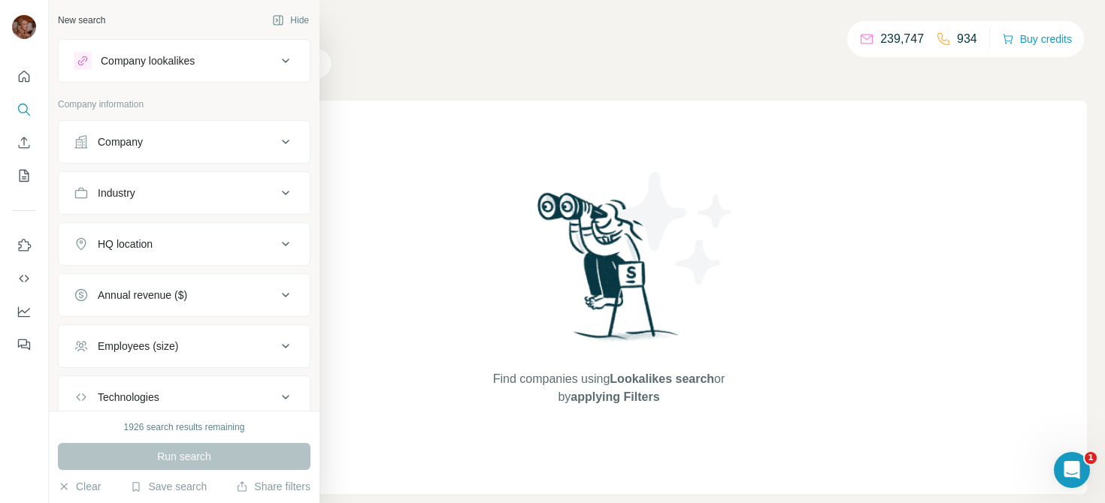
click at [283, 144] on icon at bounding box center [286, 142] width 18 height 18
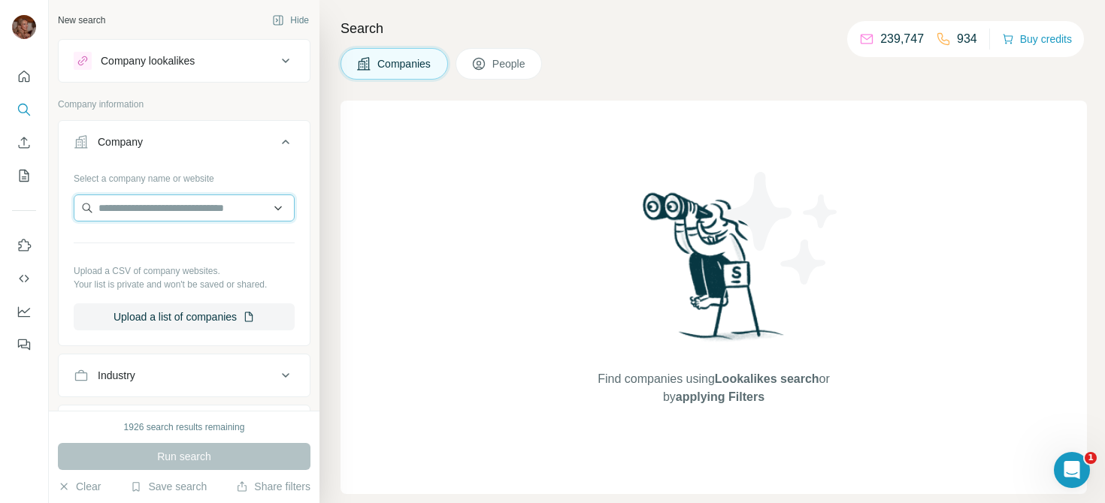
click at [215, 204] on input "text" at bounding box center [184, 208] width 221 height 27
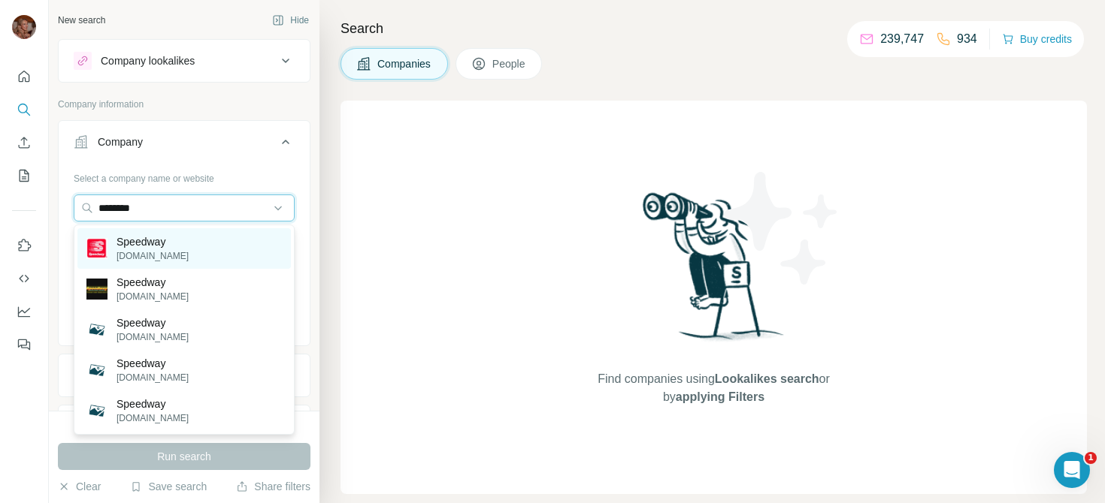
type input "********"
click at [183, 254] on div "Speedway speedway.com" at bounding box center [183, 248] width 213 height 41
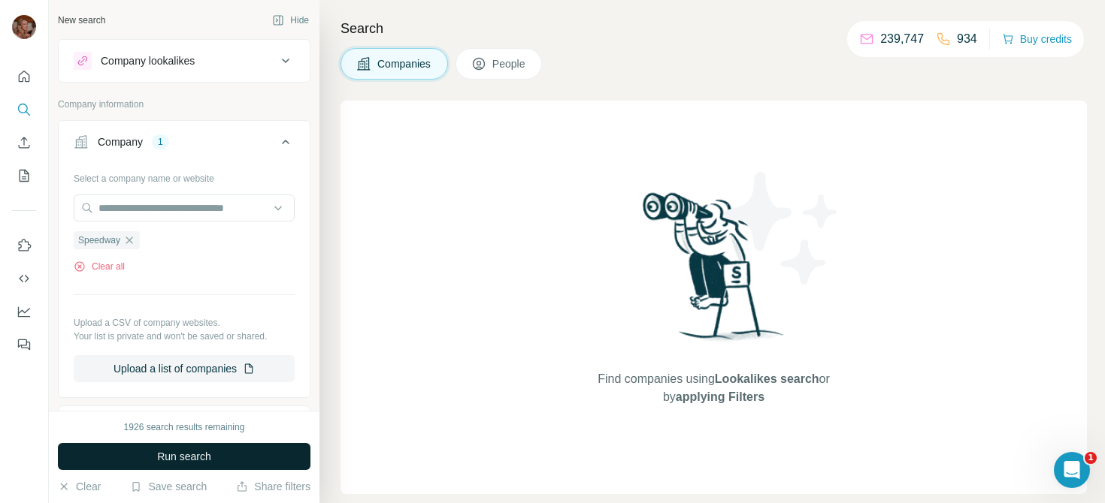
click at [196, 457] on span "Run search" at bounding box center [184, 456] width 54 height 15
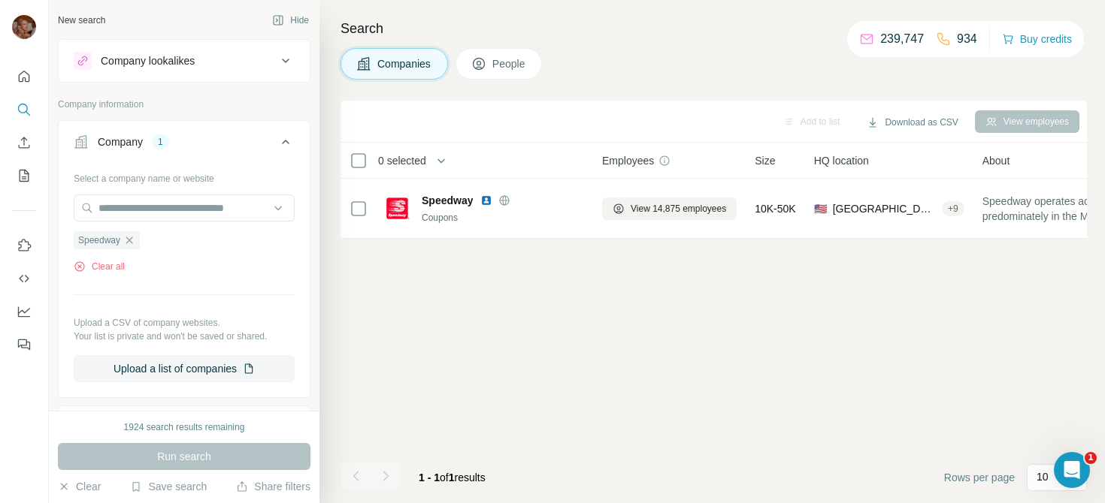
click at [518, 64] on span "People" at bounding box center [509, 63] width 35 height 15
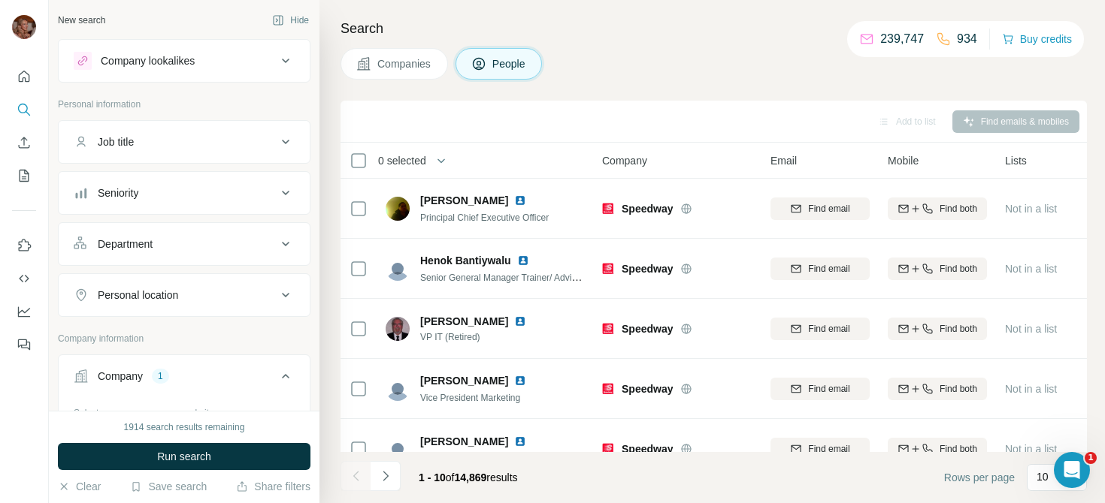
drag, startPoint x: 497, startPoint y: 477, endPoint x: 440, endPoint y: 477, distance: 56.4
click at [440, 477] on span "1 - 10 of 14,869 results" at bounding box center [468, 478] width 99 height 12
click at [216, 183] on button "Seniority" at bounding box center [184, 193] width 251 height 36
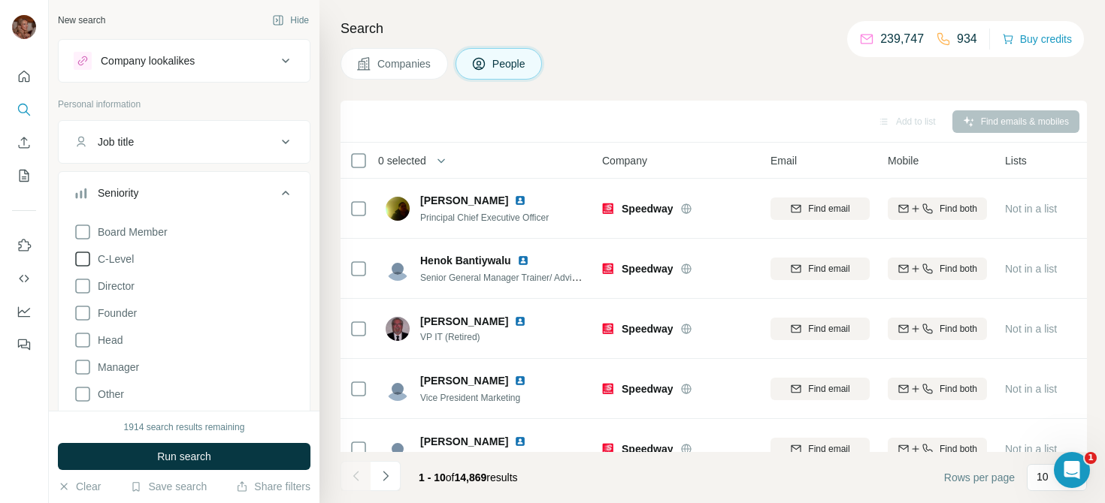
click at [122, 257] on span "C-Level" at bounding box center [113, 259] width 42 height 15
click at [218, 461] on button "Run search" at bounding box center [184, 456] width 252 height 27
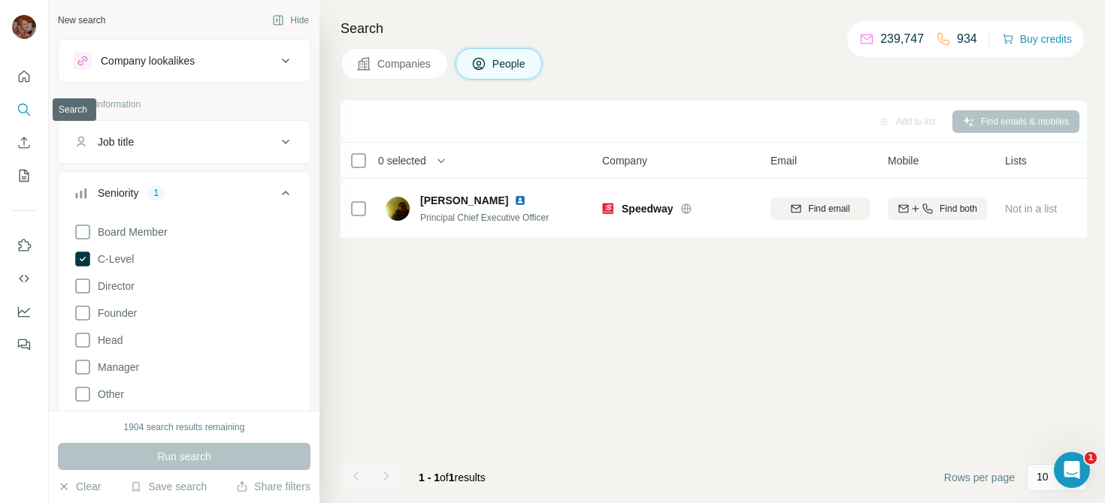
click at [26, 111] on icon "Search" at bounding box center [28, 113] width 5 height 5
click at [23, 81] on icon "Quick start" at bounding box center [24, 76] width 15 height 15
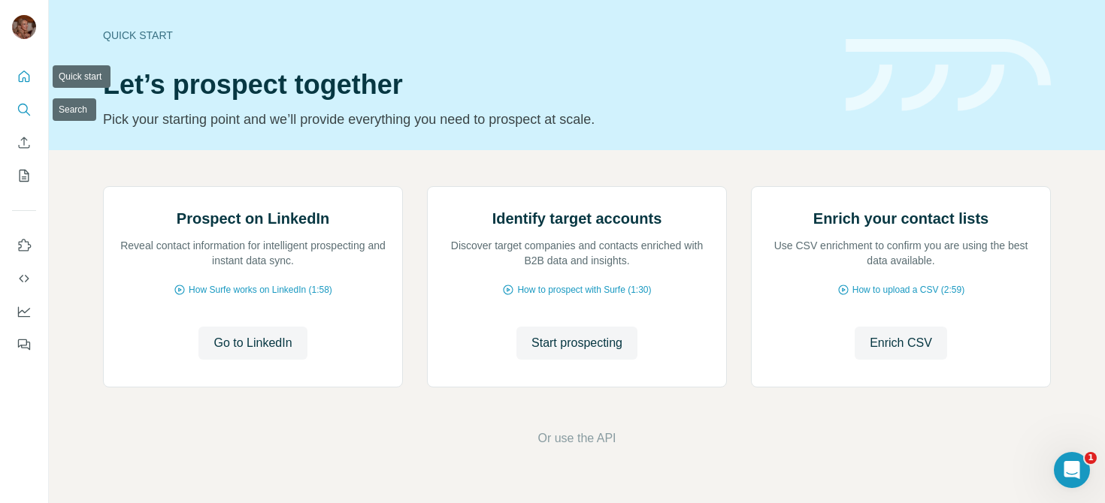
click at [23, 116] on icon "Search" at bounding box center [24, 109] width 15 height 15
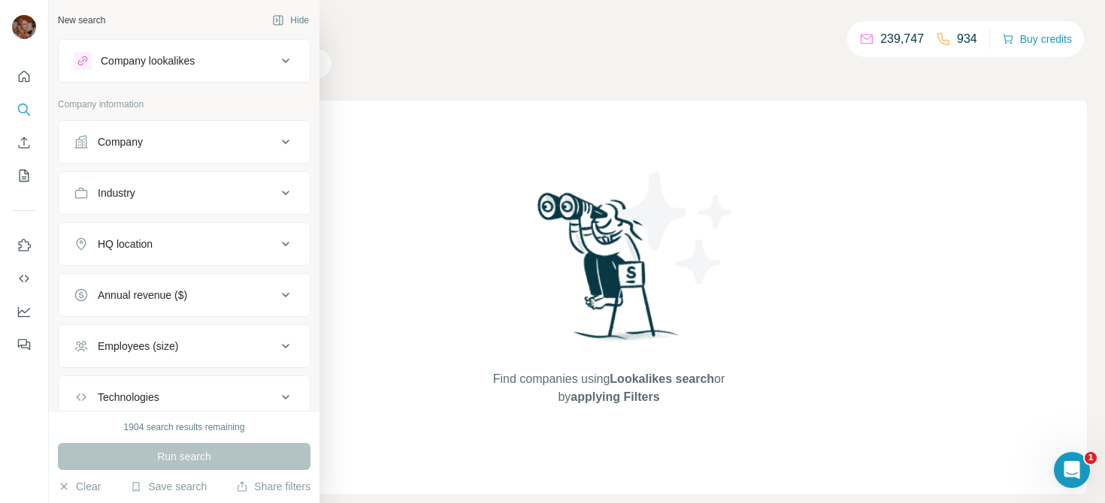
click at [289, 139] on icon at bounding box center [286, 142] width 18 height 18
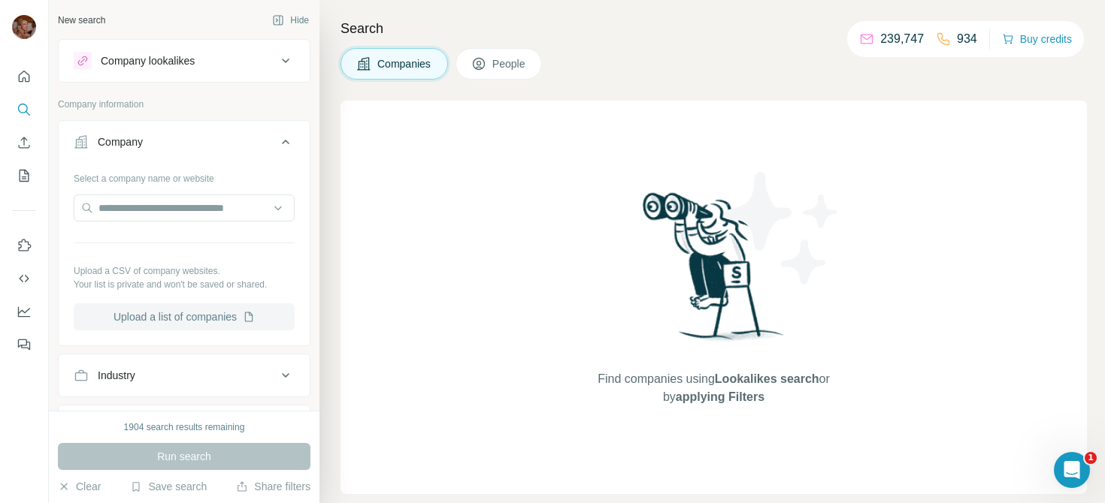
click at [178, 323] on button "Upload a list of companies" at bounding box center [184, 317] width 221 height 27
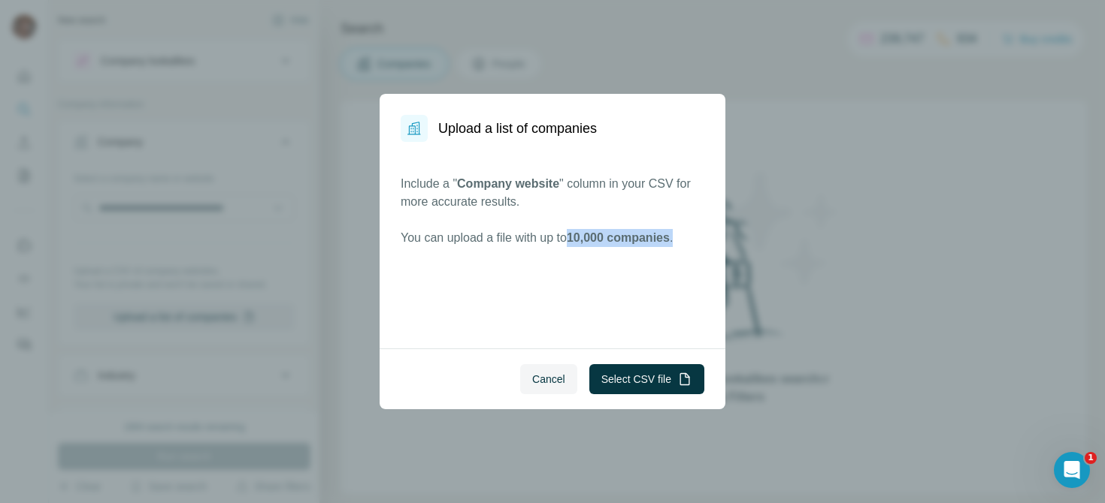
drag, startPoint x: 696, startPoint y: 245, endPoint x: 582, endPoint y: 232, distance: 114.2
click at [582, 232] on p "You can upload a file with up to 10,000 companies ." at bounding box center [552, 238] width 304 height 18
click at [601, 253] on div "Include a " Company website " column in your CSV for more accurate results. You…" at bounding box center [552, 245] width 346 height 207
click at [640, 377] on button "Select CSV file" at bounding box center [646, 379] width 115 height 30
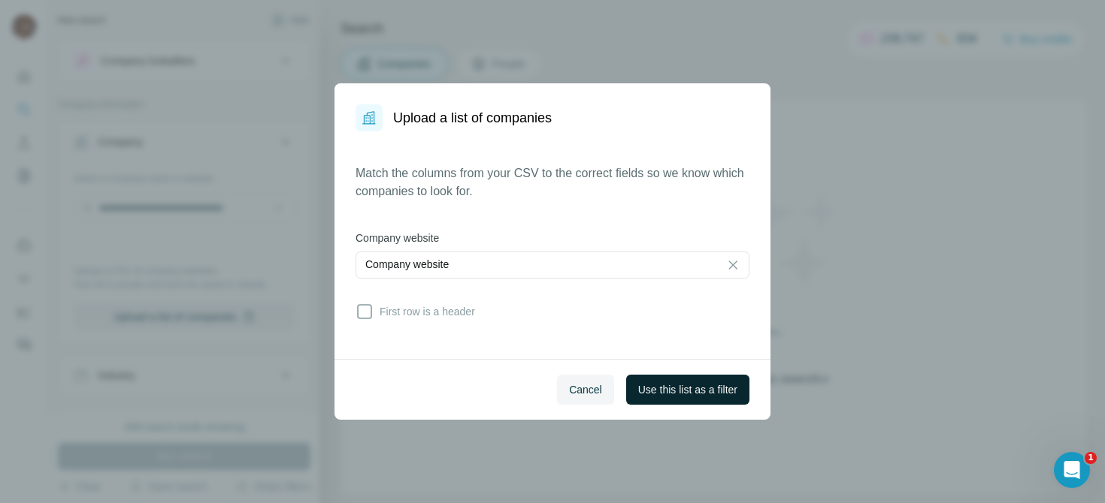
click at [694, 382] on span "Use this list as a filter" at bounding box center [687, 389] width 99 height 15
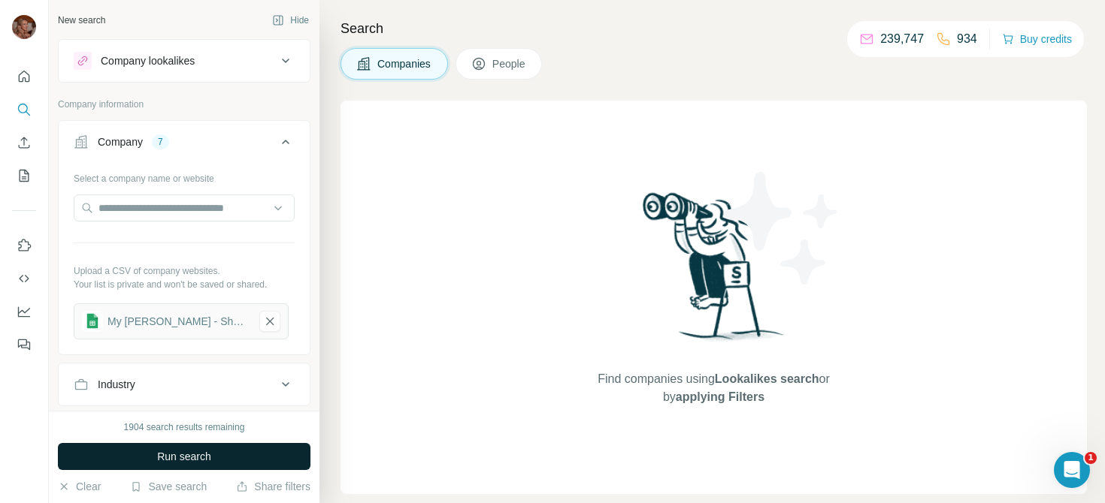
click at [175, 461] on span "Run search" at bounding box center [184, 456] width 54 height 15
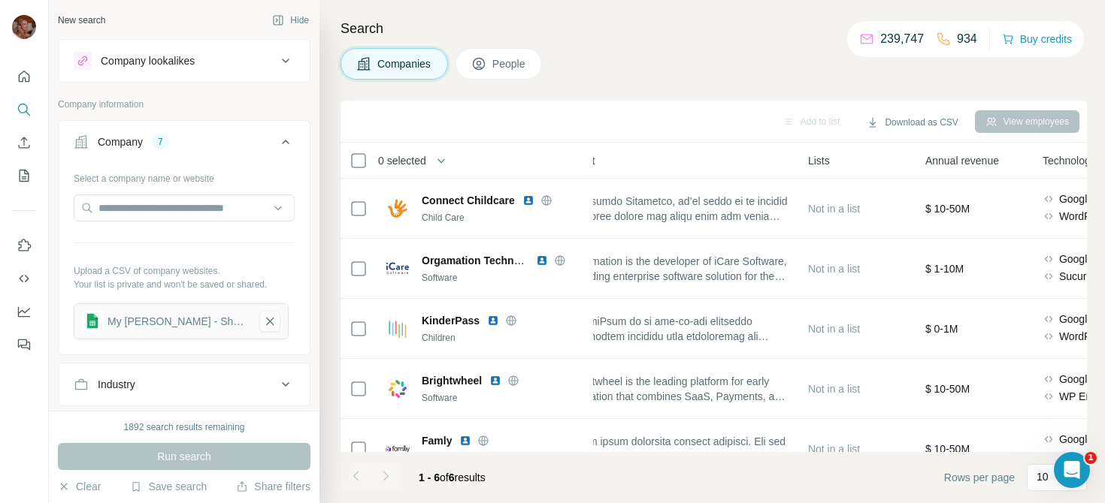
scroll to position [0, 406]
click at [506, 53] on button "People" at bounding box center [498, 64] width 87 height 32
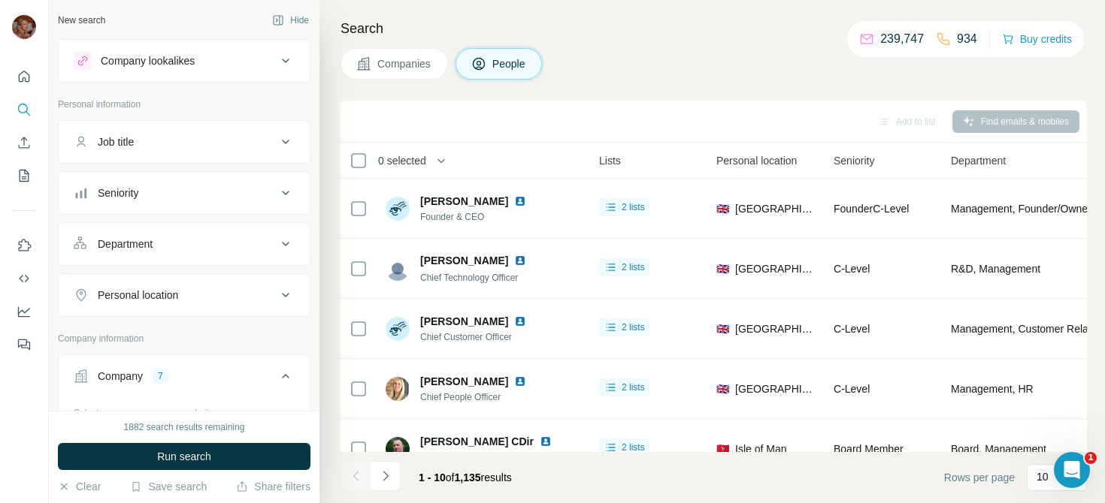
click at [246, 205] on button "Seniority" at bounding box center [184, 193] width 251 height 36
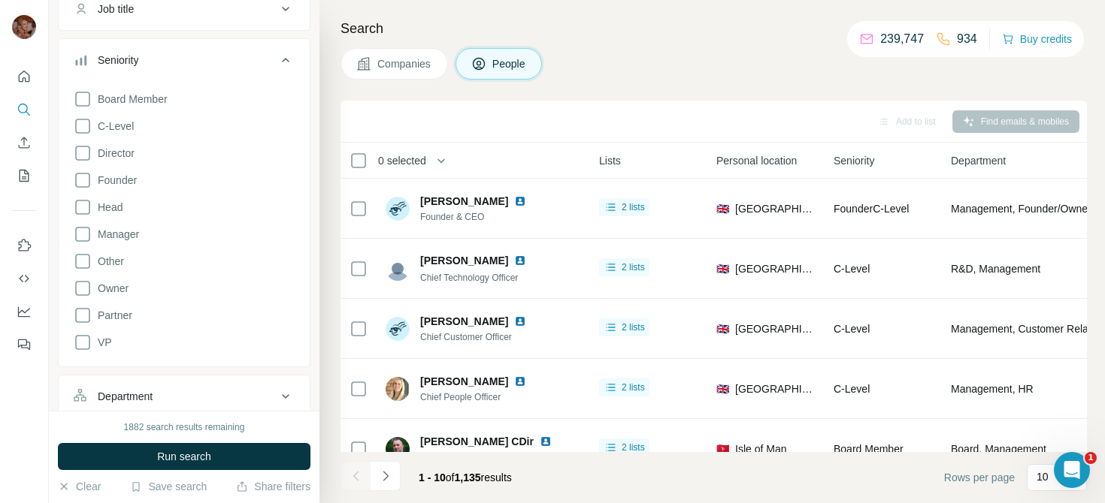
scroll to position [142, 0]
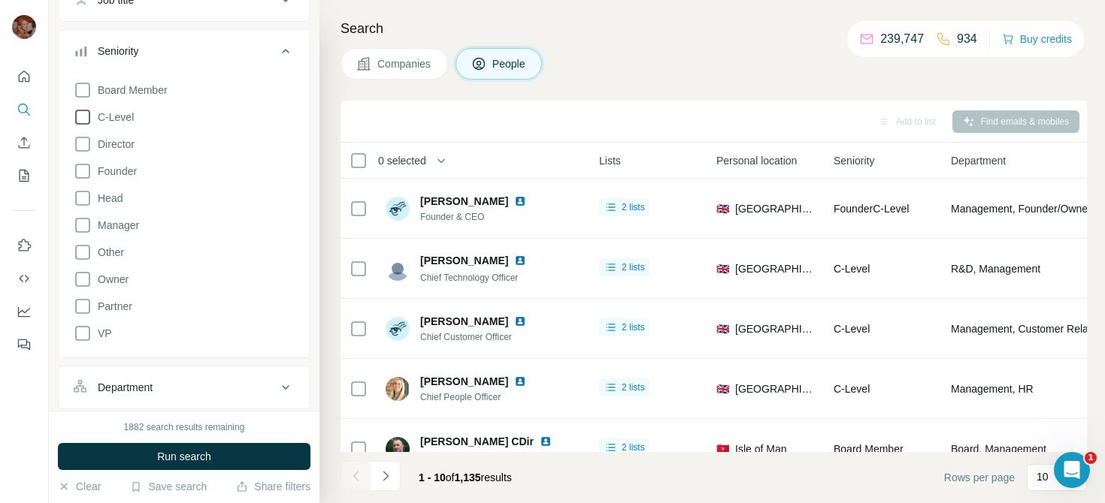
click at [121, 115] on span "C-Level" at bounding box center [113, 117] width 42 height 15
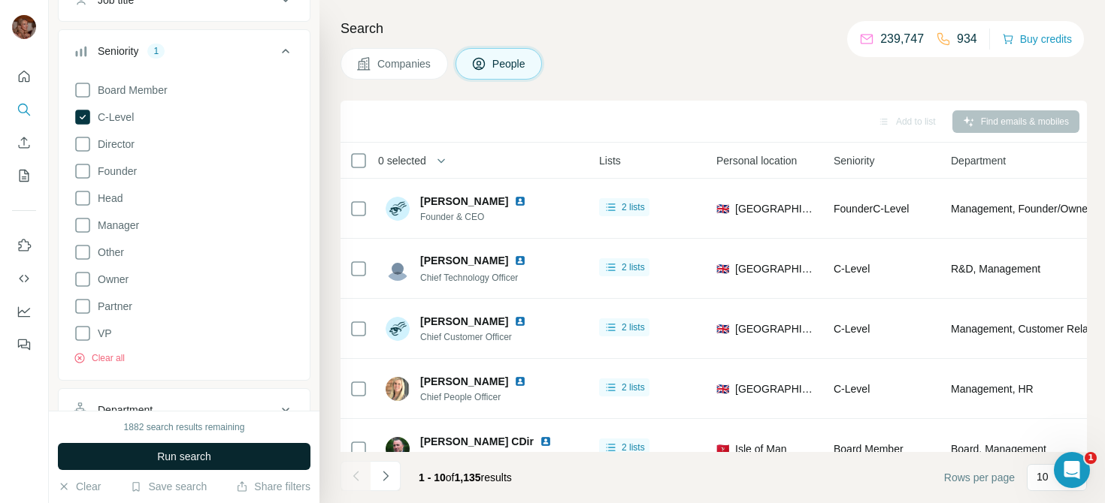
click at [196, 459] on span "Run search" at bounding box center [184, 456] width 54 height 15
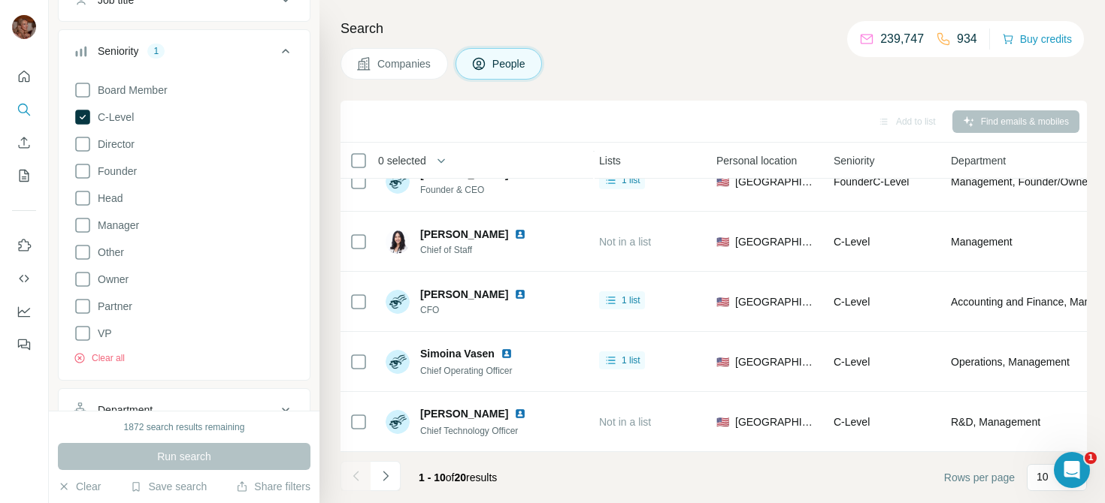
scroll to position [328, 407]
click at [350, 150] on th "0 selected" at bounding box center [460, 161] width 240 height 36
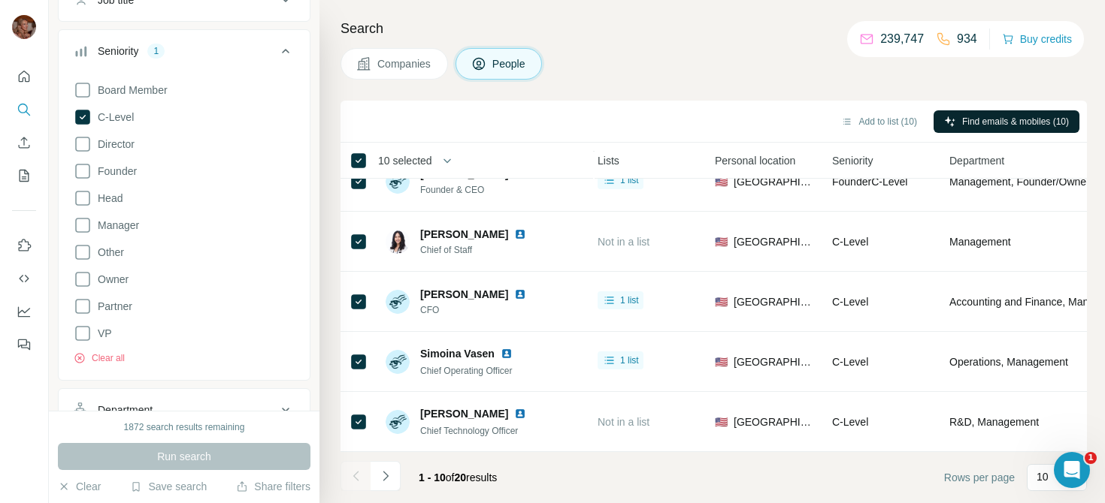
click at [969, 112] on button "Find emails & mobiles (10)" at bounding box center [1006, 121] width 146 height 23
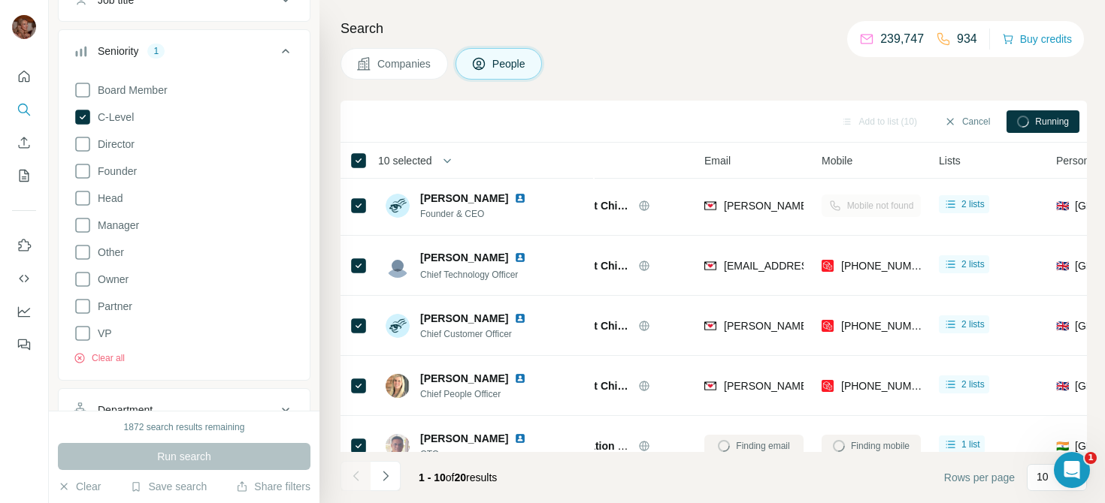
scroll to position [3, 0]
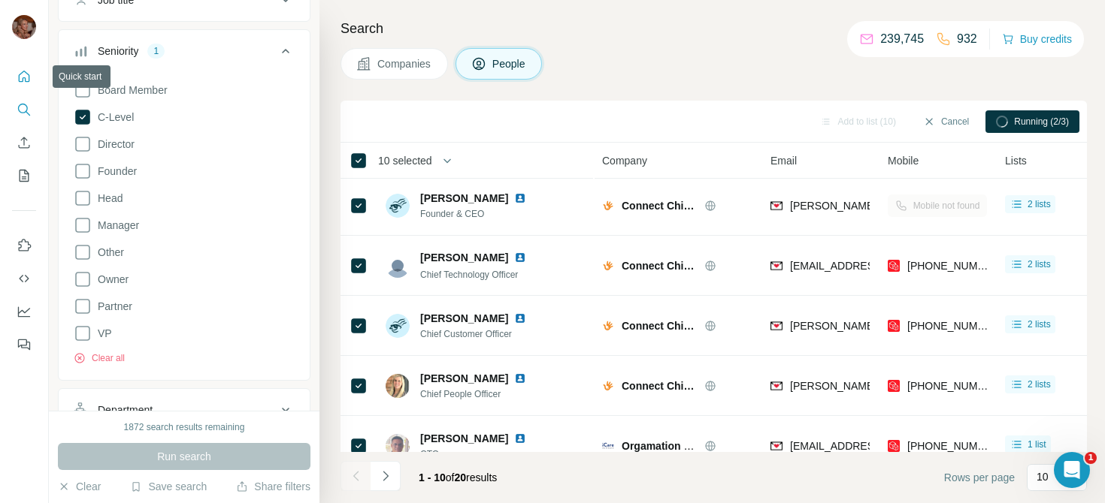
click at [15, 79] on button "Quick start" at bounding box center [24, 76] width 24 height 27
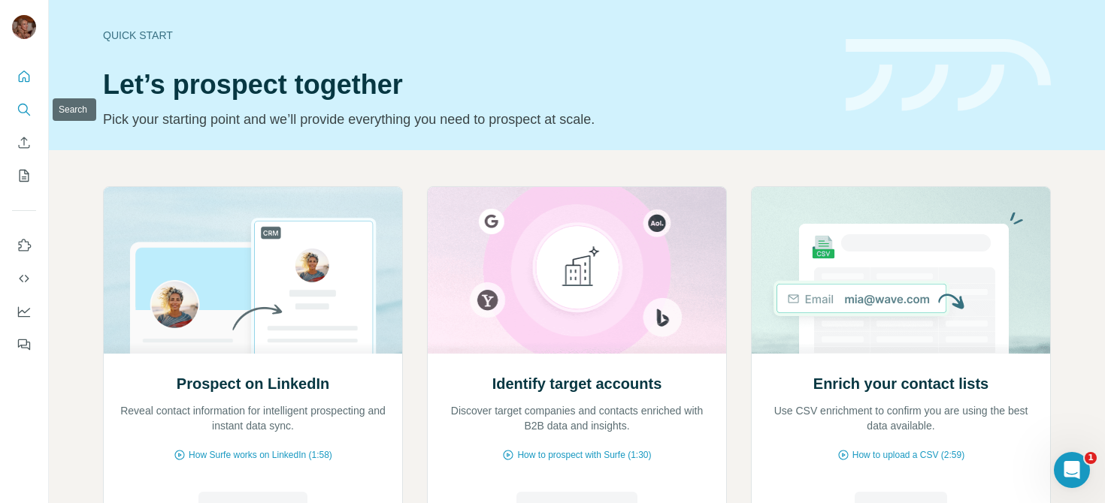
click at [19, 105] on icon "Search" at bounding box center [23, 109] width 10 height 10
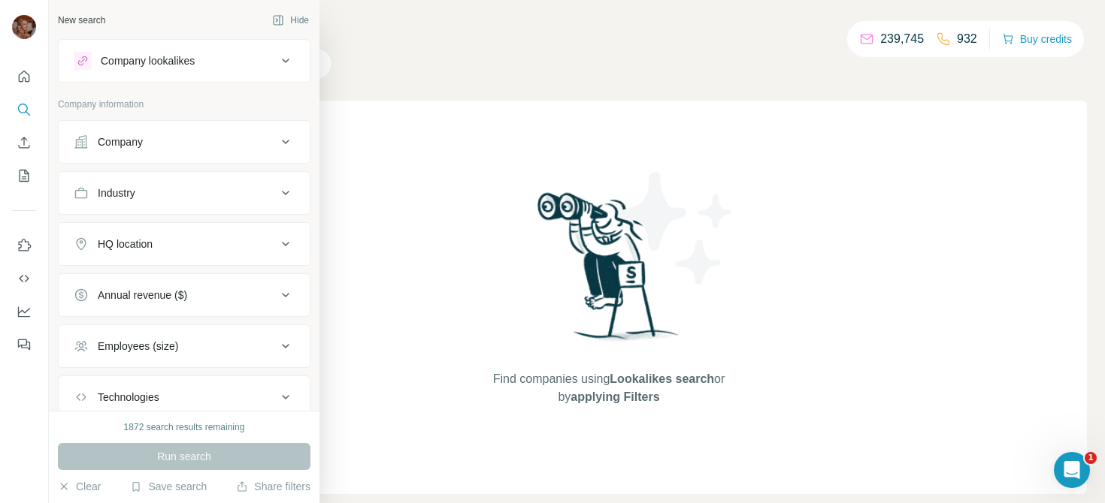
click at [272, 61] on div "Company lookalikes" at bounding box center [175, 61] width 203 height 18
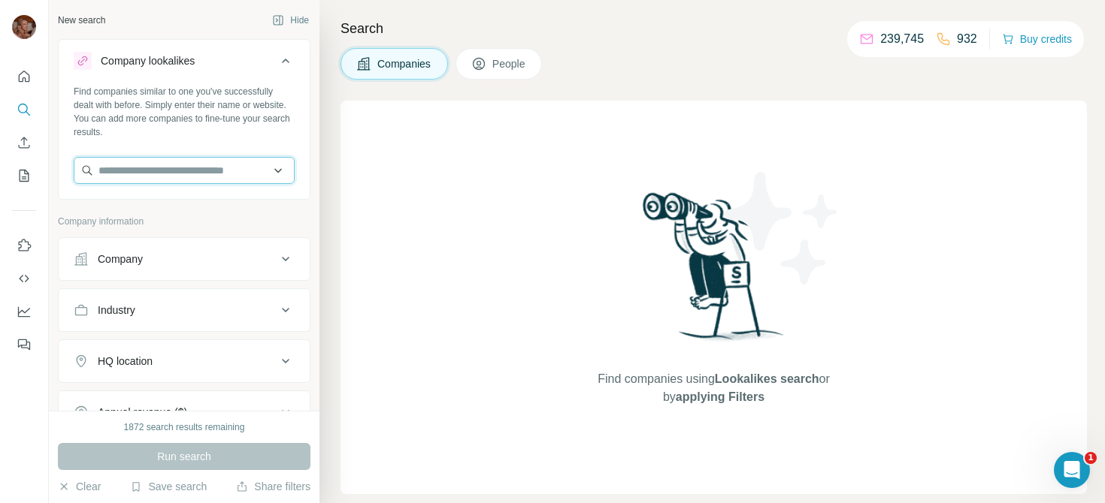
click at [156, 172] on input "text" at bounding box center [184, 170] width 221 height 27
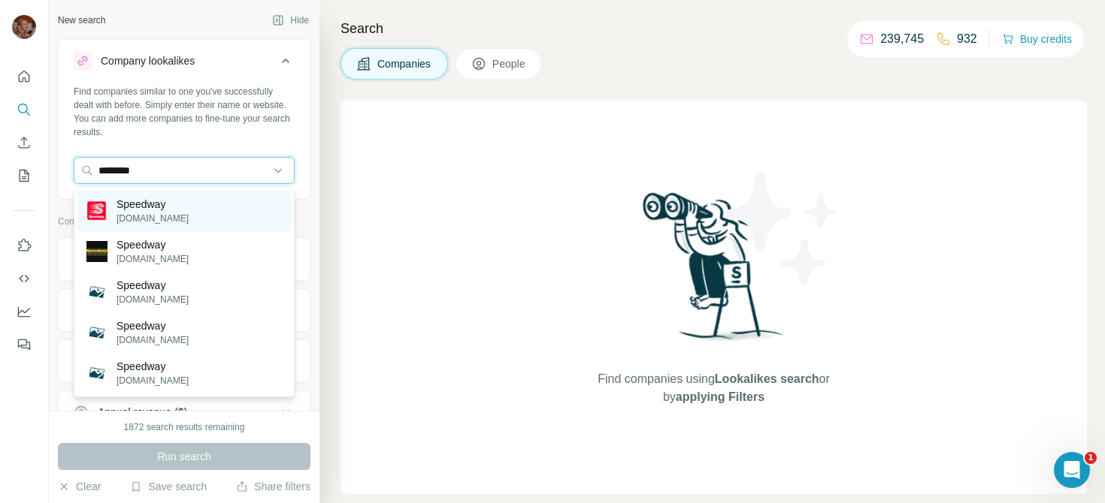
type input "********"
click at [160, 212] on p "speedway.com" at bounding box center [152, 219] width 72 height 14
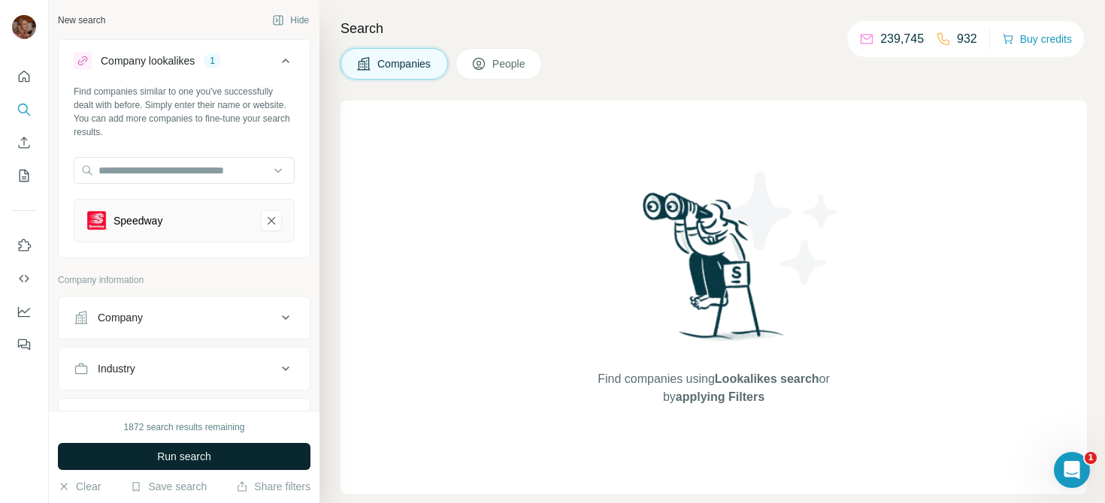
click at [203, 457] on span "Run search" at bounding box center [184, 456] width 54 height 15
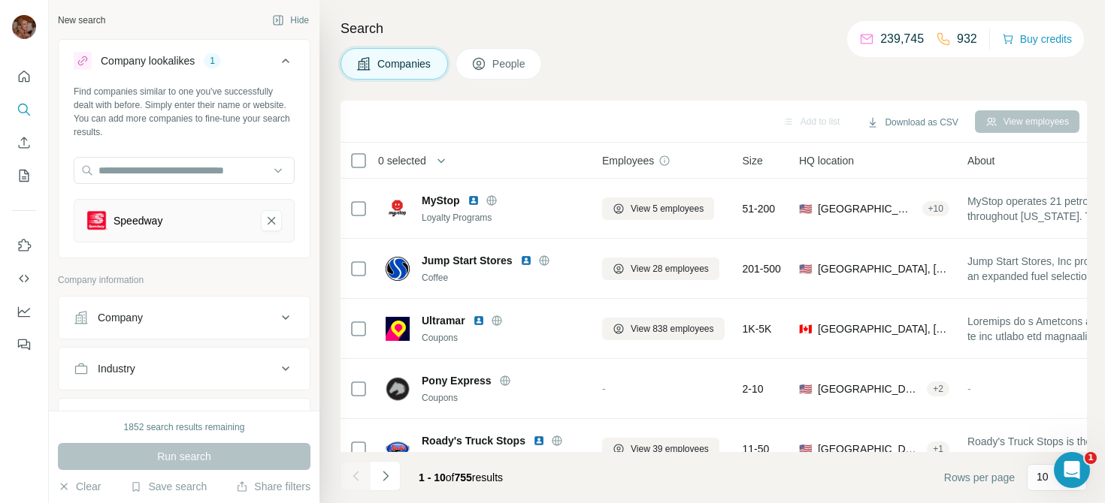
drag, startPoint x: 484, startPoint y: 479, endPoint x: 458, endPoint y: 479, distance: 26.3
click at [458, 479] on span "1 - 10 of 755 results" at bounding box center [461, 478] width 84 height 12
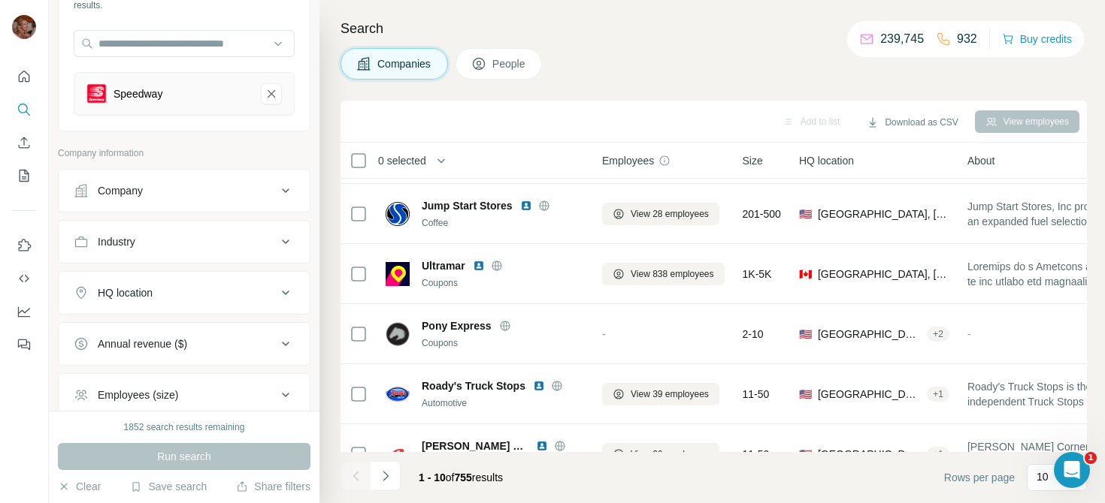
scroll to position [173, 0]
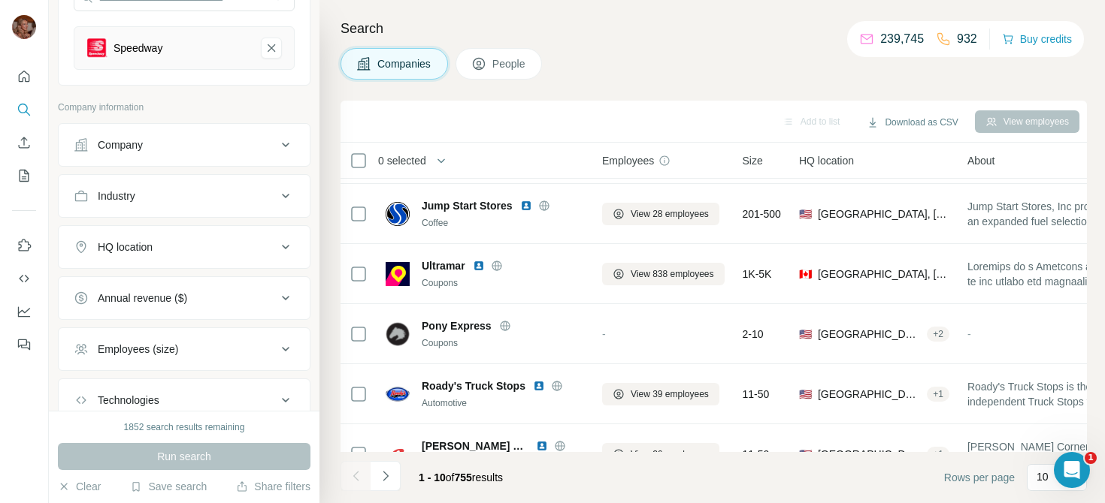
click at [251, 240] on div "HQ location" at bounding box center [175, 247] width 203 height 15
click at [127, 293] on input "text" at bounding box center [184, 284] width 221 height 27
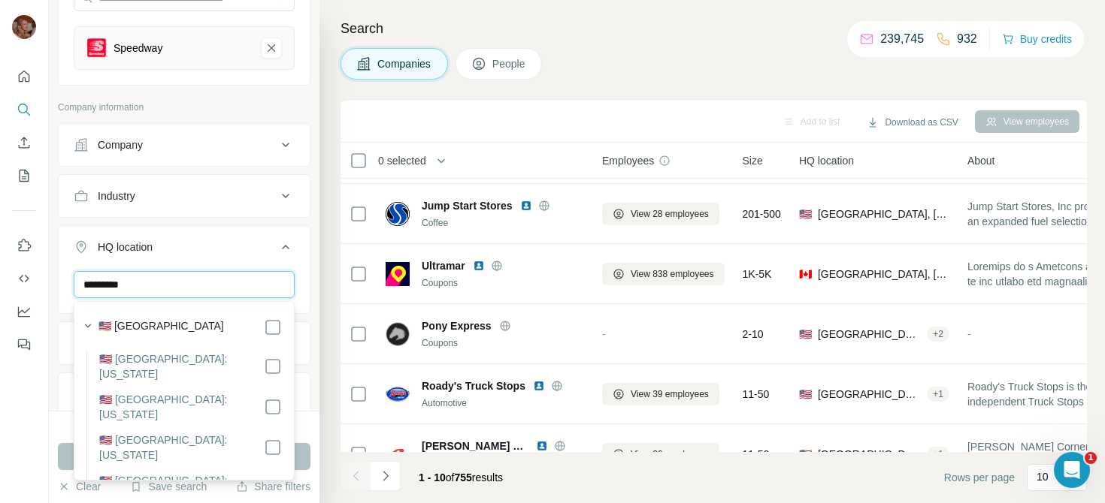
drag, startPoint x: 203, startPoint y: 295, endPoint x: 30, endPoint y: 267, distance: 175.0
click at [29, 267] on div "New search Hide Company lookalikes 1 Find companies similar to one you've succe…" at bounding box center [552, 251] width 1105 height 503
click at [145, 286] on input "*********" at bounding box center [184, 284] width 221 height 27
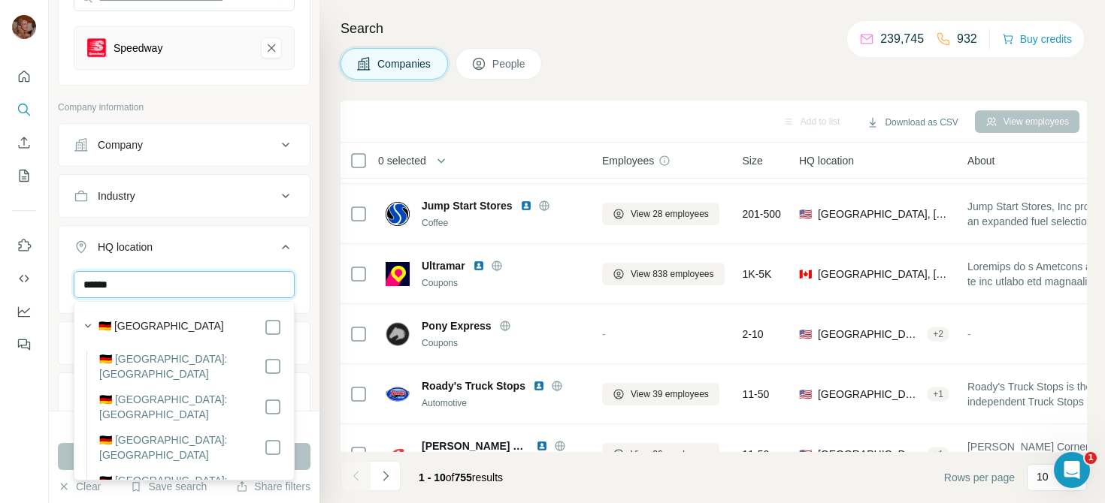
type input "******"
click at [192, 331] on div "🇩🇪 [GEOGRAPHIC_DATA]" at bounding box center [189, 328] width 183 height 18
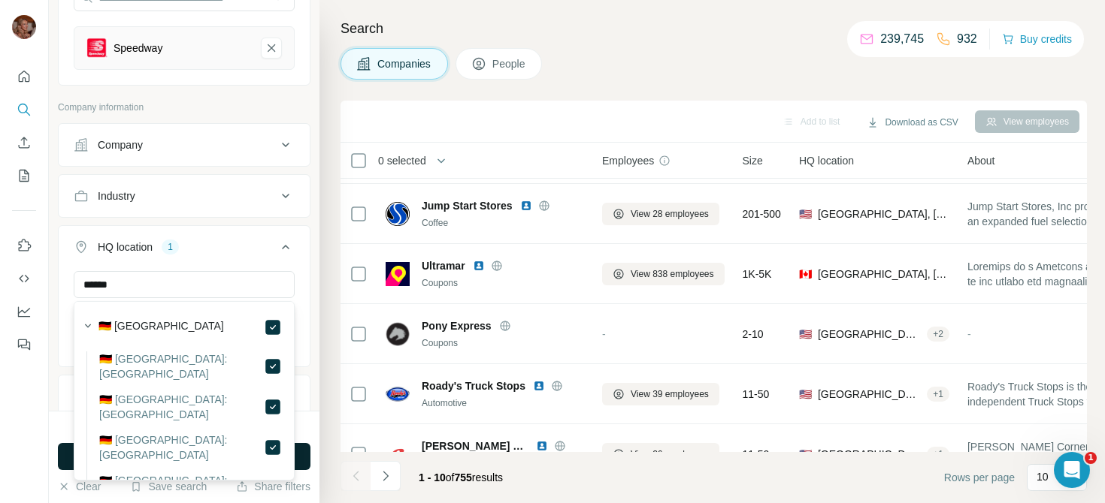
click at [301, 458] on button "Run search" at bounding box center [184, 456] width 252 height 27
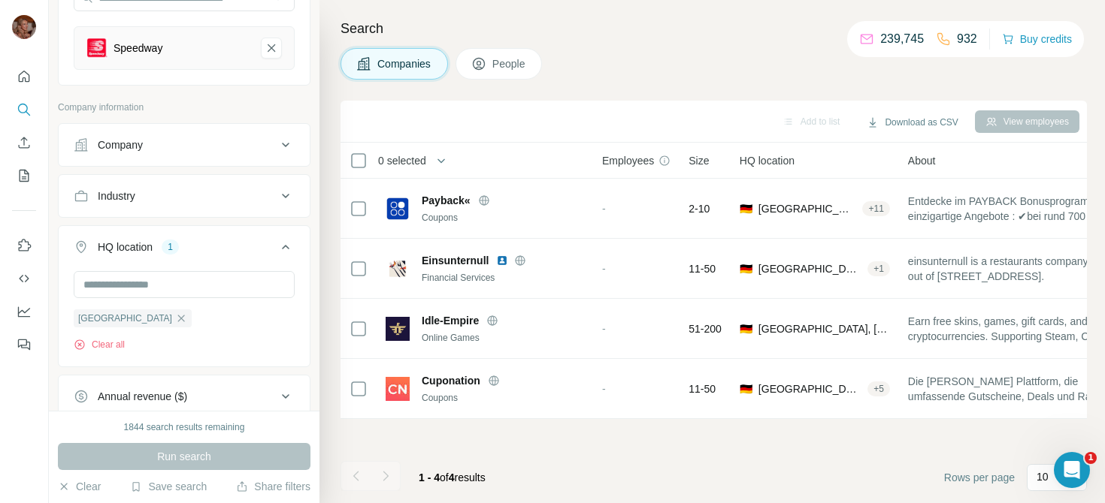
click at [534, 66] on button "People" at bounding box center [498, 64] width 87 height 32
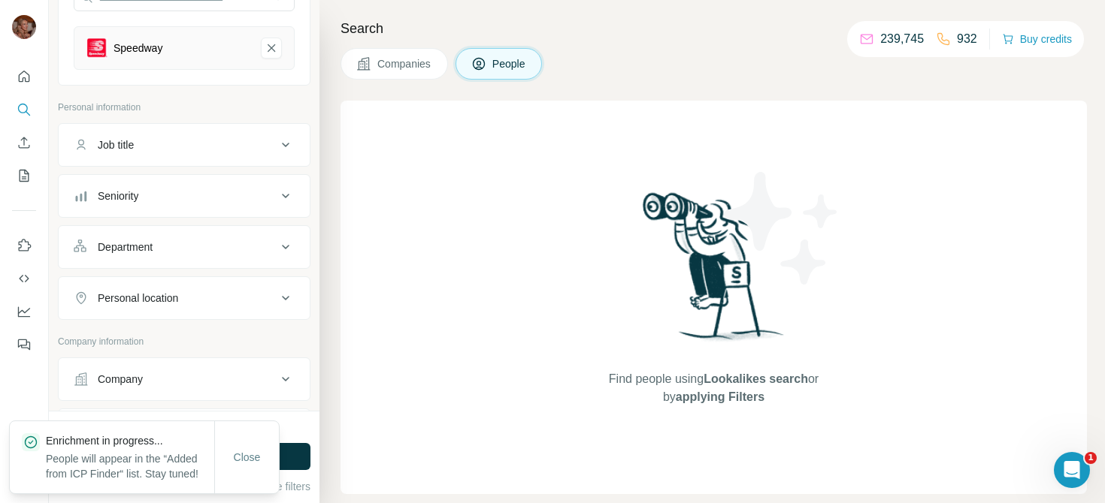
click at [427, 60] on span "Companies" at bounding box center [404, 63] width 55 height 15
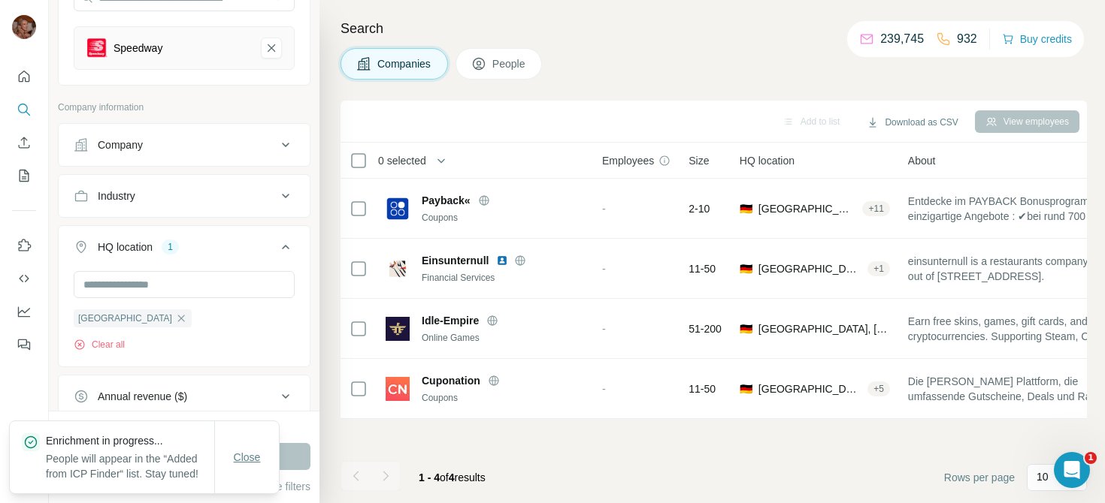
click at [254, 444] on button "Close" at bounding box center [247, 457] width 48 height 27
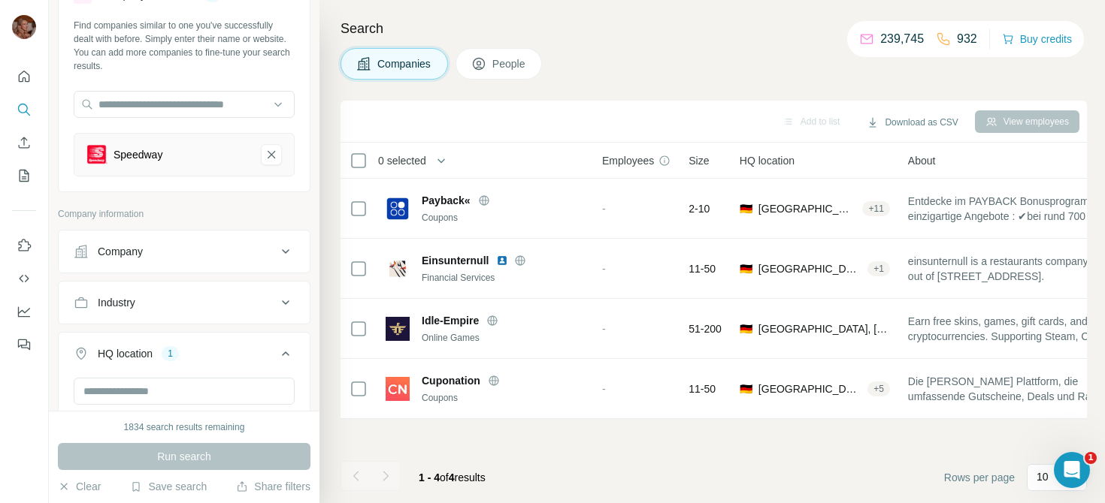
scroll to position [65, 0]
click at [270, 149] on icon "Speedway-remove-button" at bounding box center [271, 156] width 14 height 15
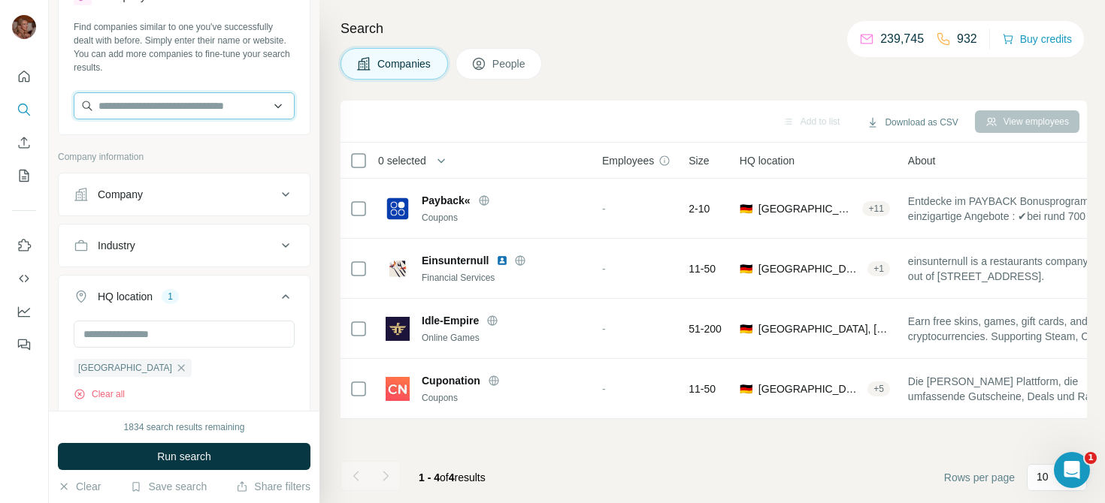
click at [186, 106] on input "text" at bounding box center [184, 105] width 221 height 27
click at [324, 159] on div "Search Companies People Add to list Download as CSV View employees 0 selected C…" at bounding box center [711, 251] width 785 height 503
